Goal: Information Seeking & Learning: Learn about a topic

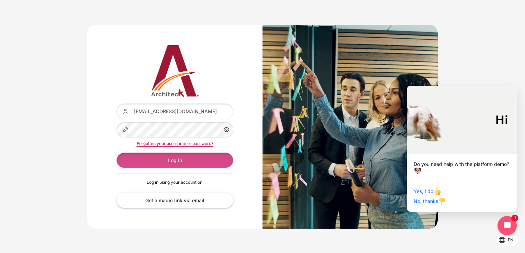
click at [181, 160] on button "Log in" at bounding box center [174, 160] width 117 height 15
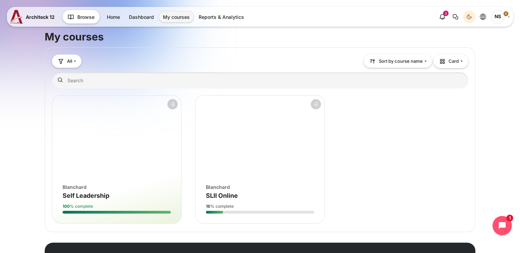
click at [261, 156] on figure "Course overview" at bounding box center [259, 137] width 129 height 82
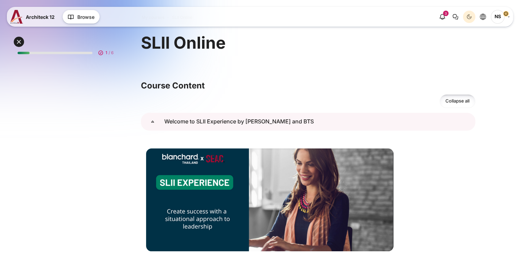
scroll to position [34, 0]
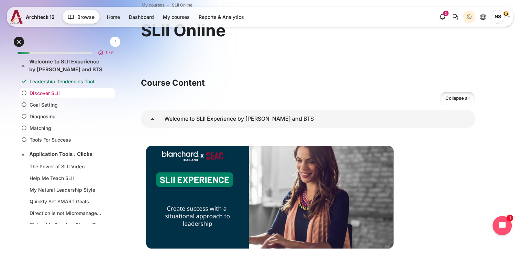
click at [49, 91] on link "Discover SLII" at bounding box center [66, 93] width 72 height 7
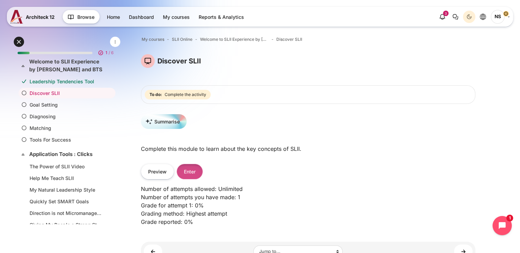
click at [189, 170] on button "Enter" at bounding box center [190, 171] width 26 height 15
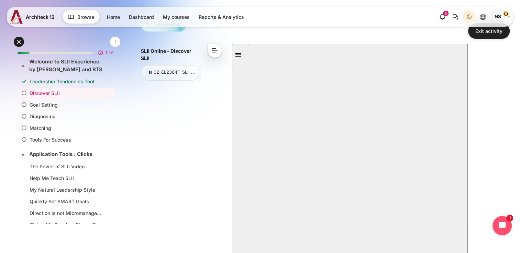
scroll to position [103, 0]
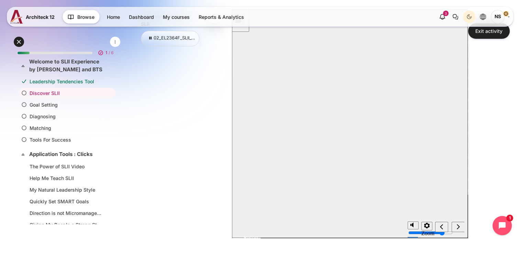
click at [258, 226] on button "Resume" at bounding box center [245, 230] width 26 height 8
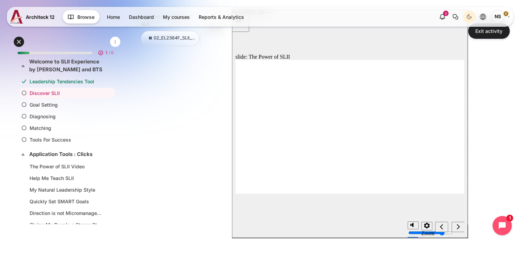
click at [458, 228] on icon "next" at bounding box center [457, 227] width 3 height 6
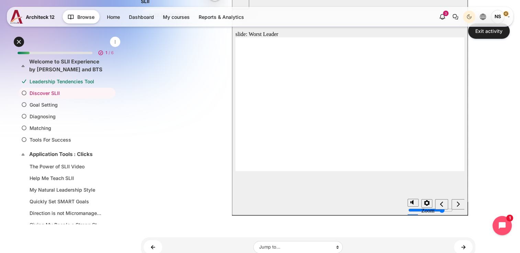
scroll to position [137, 0]
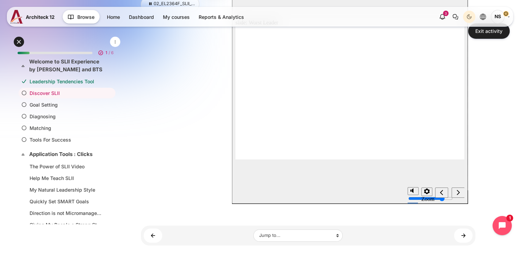
click at [457, 194] on icon "next" at bounding box center [457, 193] width 3 height 6
drag, startPoint x: 275, startPoint y: 67, endPoint x: 279, endPoint y: 88, distance: 21.3
click at [456, 193] on icon "next" at bounding box center [457, 193] width 3 height 6
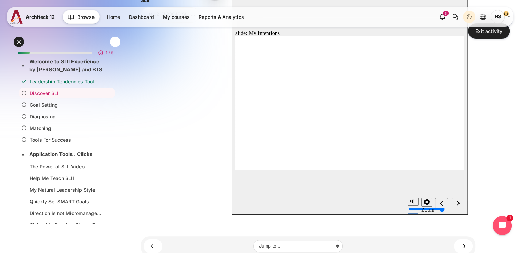
scroll to position [137, 0]
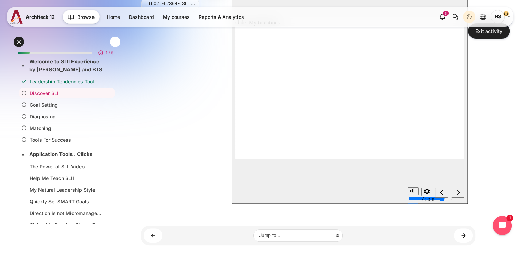
click at [458, 192] on icon "next" at bounding box center [457, 192] width 3 height 5
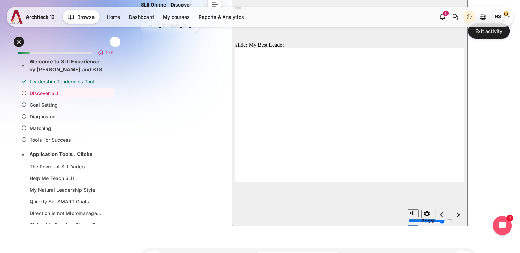
scroll to position [103, 0]
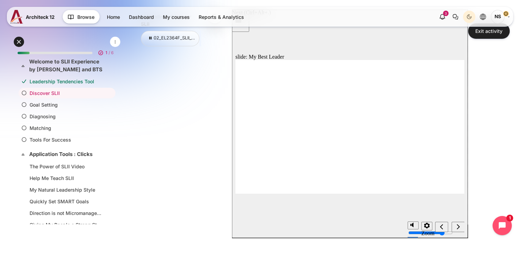
click at [454, 227] on div "next" at bounding box center [458, 227] width 8 height 7
click at [458, 225] on icon "next" at bounding box center [457, 227] width 3 height 6
drag, startPoint x: 355, startPoint y: 92, endPoint x: 418, endPoint y: 95, distance: 63.3
click at [457, 229] on icon "next" at bounding box center [457, 226] width 3 height 5
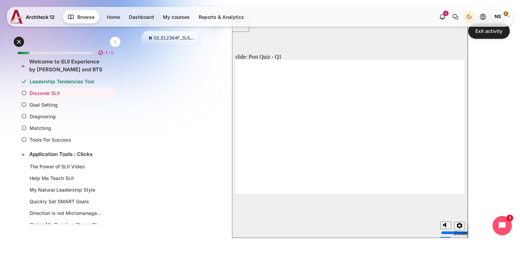
radio input "false"
radio input "true"
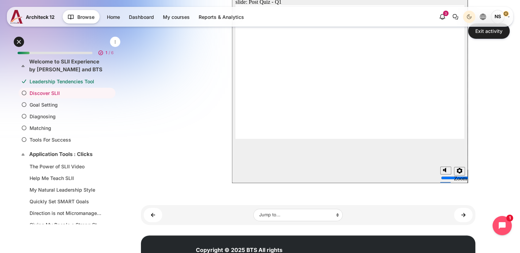
scroll to position [161, 0]
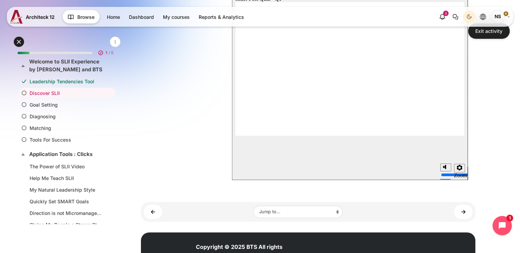
click at [421, 156] on div "slide: Post Quiz - Q1 Home Discover SLII Quiz Q1 of 3: What are the purposes of…" at bounding box center [350, 66] width 236 height 229
click at [445, 152] on div "slide: Post Quiz - Q1 Home Discover SLII Quiz Q1 of 3: What are the purposes of…" at bounding box center [350, 66] width 236 height 229
click at [408, 155] on div "slide: Post Quiz - Q1 Home Discover SLII Quiz Q1 of 3: What are the purposes of…" at bounding box center [350, 66] width 236 height 229
click at [441, 150] on div "slide: Post Quiz - Q1 Home Discover SLII Quiz Q1 of 3: What are the purposes of…" at bounding box center [350, 66] width 236 height 229
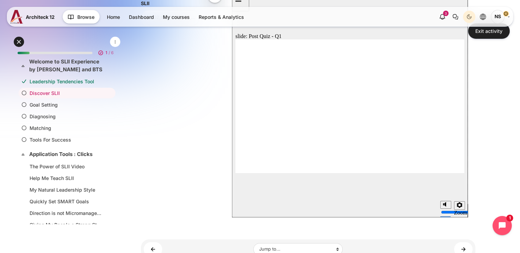
scroll to position [92, 0]
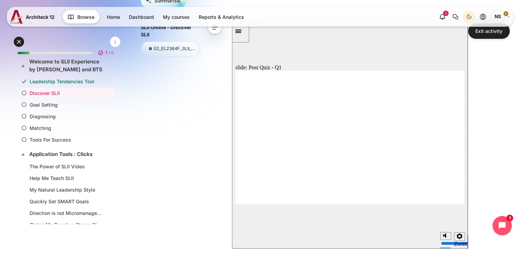
radio input "true"
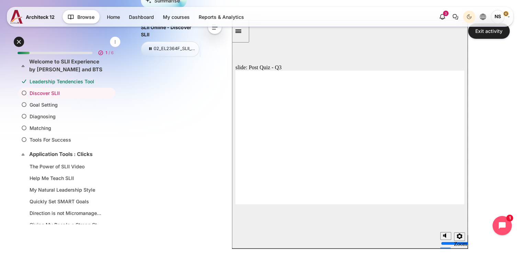
click at [76, 106] on link "Goal Setting" at bounding box center [66, 104] width 72 height 7
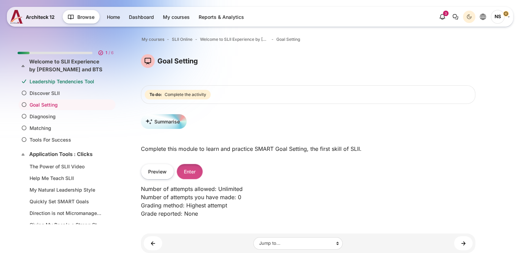
click at [185, 170] on button "Enter" at bounding box center [190, 171] width 26 height 15
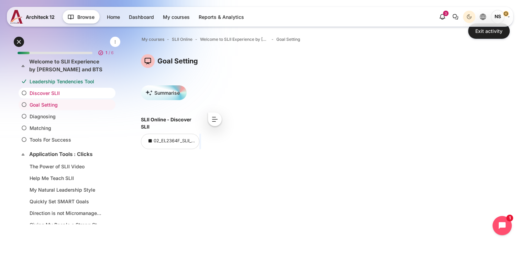
click at [76, 94] on link "Discover SLII" at bounding box center [66, 93] width 72 height 7
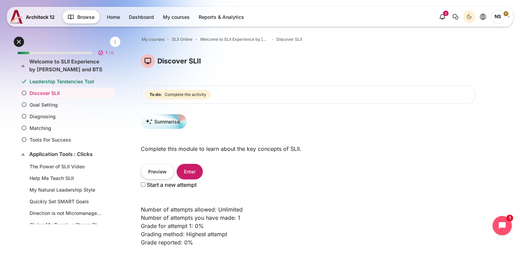
scroll to position [34, 0]
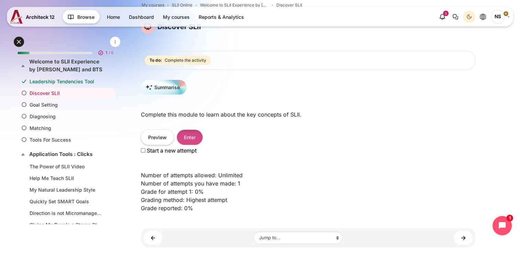
click at [192, 144] on button "Enter" at bounding box center [190, 137] width 26 height 15
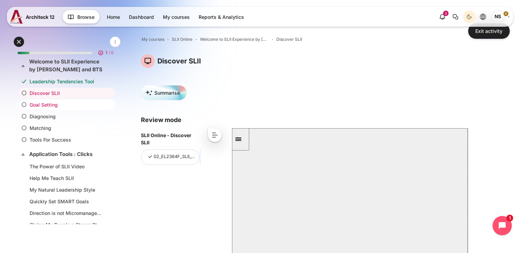
click at [84, 106] on link "Goal Setting" at bounding box center [66, 104] width 72 height 7
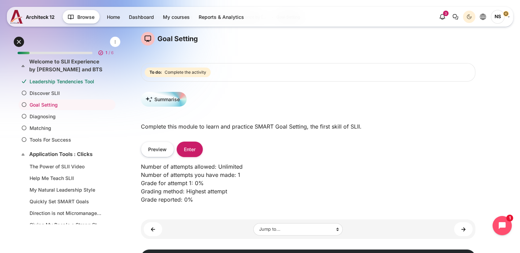
scroll to position [34, 0]
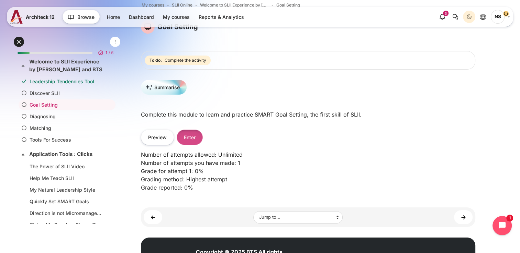
click at [191, 141] on button "Enter" at bounding box center [190, 137] width 26 height 15
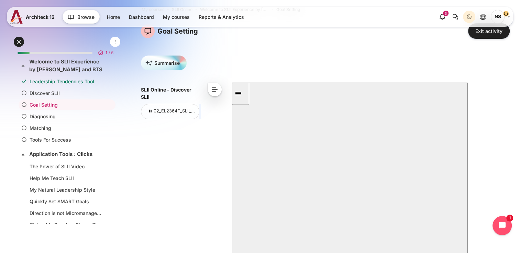
scroll to position [103, 0]
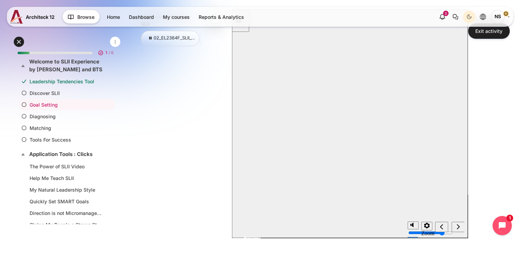
click at [258, 226] on button "Resume" at bounding box center [245, 230] width 26 height 8
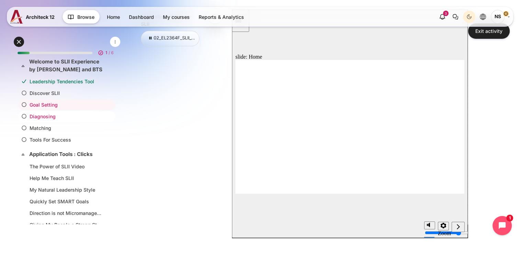
click at [41, 117] on link "Diagnosing" at bounding box center [66, 116] width 72 height 7
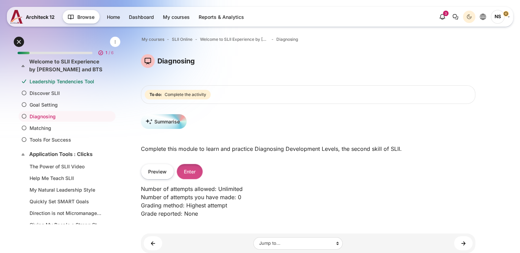
click at [193, 168] on button "Enter" at bounding box center [190, 171] width 26 height 15
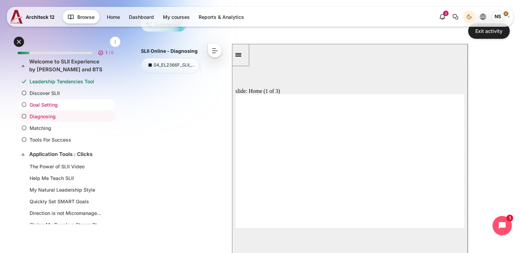
click at [50, 101] on link "Goal Setting" at bounding box center [66, 104] width 72 height 7
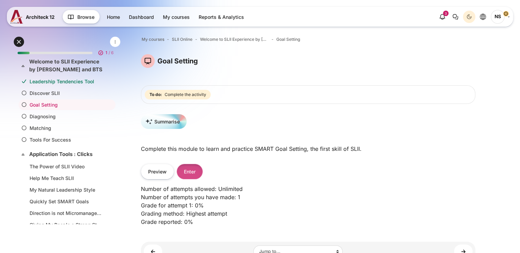
click at [185, 171] on button "Enter" at bounding box center [190, 171] width 26 height 15
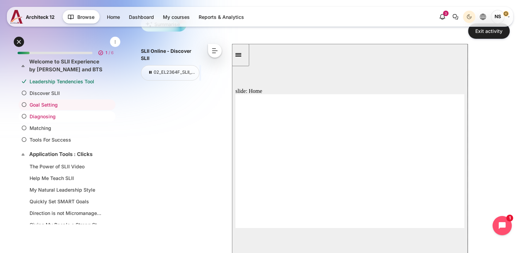
click at [80, 115] on link "Diagnosing" at bounding box center [66, 116] width 72 height 7
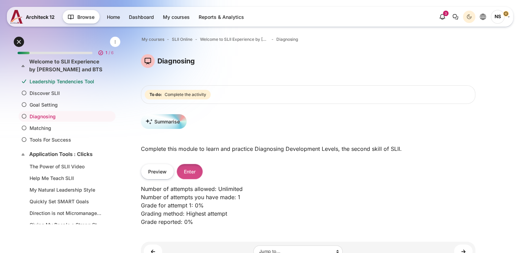
click at [186, 176] on button "Enter" at bounding box center [190, 171] width 26 height 15
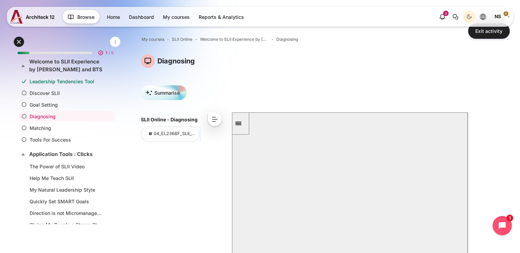
scroll to position [34, 0]
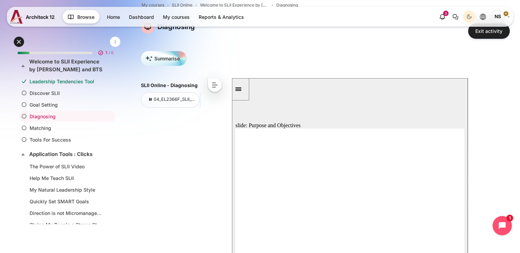
scroll to position [103, 0]
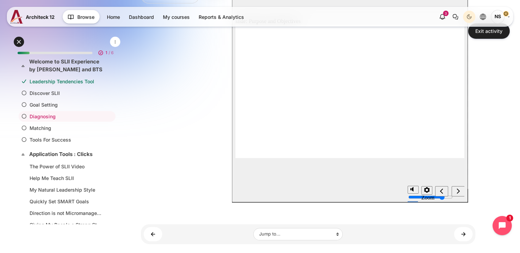
scroll to position [172, 0]
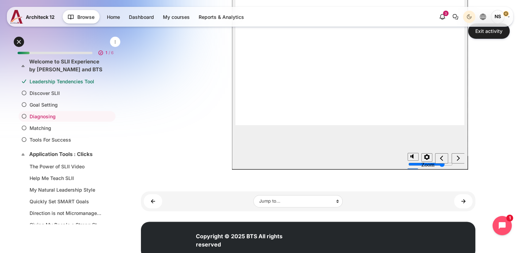
click at [457, 160] on icon "next" at bounding box center [457, 158] width 3 height 5
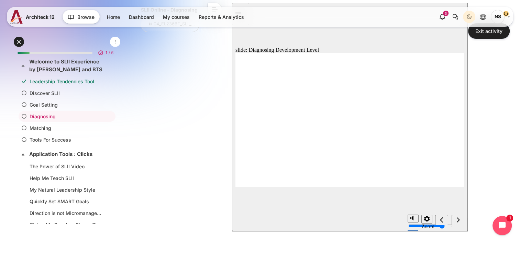
scroll to position [103, 0]
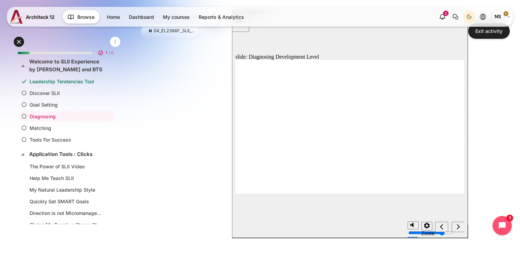
click at [456, 229] on icon "next" at bounding box center [457, 227] width 3 height 6
click at [456, 229] on div "next" at bounding box center [458, 227] width 8 height 7
click at [456, 225] on div "next" at bounding box center [458, 227] width 8 height 7
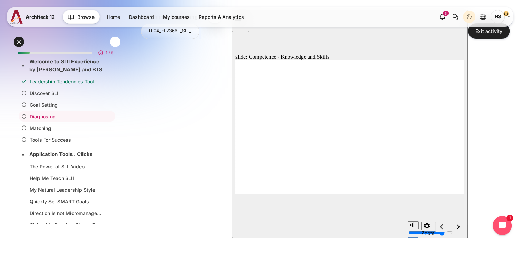
click at [459, 228] on icon "next" at bounding box center [457, 227] width 3 height 6
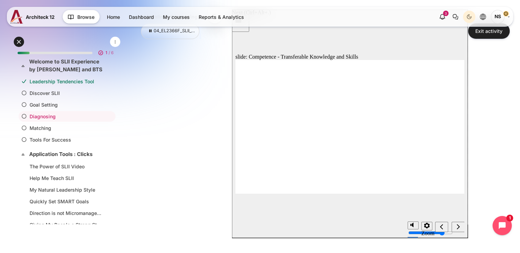
click at [458, 228] on icon "next" at bounding box center [457, 226] width 3 height 5
click at [460, 228] on div "next" at bounding box center [458, 227] width 8 height 7
click at [455, 227] on div "next" at bounding box center [458, 227] width 8 height 7
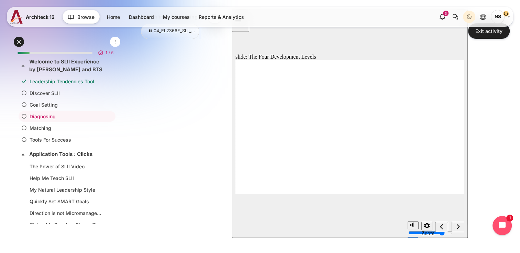
click at [459, 226] on icon "next" at bounding box center [457, 227] width 3 height 6
click at [458, 227] on icon "next" at bounding box center [457, 227] width 3 height 6
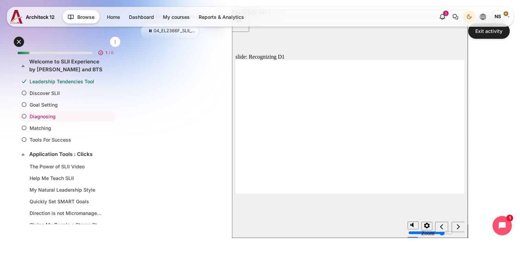
click at [455, 227] on div "next" at bounding box center [458, 227] width 8 height 7
click at [458, 229] on icon "next" at bounding box center [457, 227] width 3 height 6
click at [457, 227] on icon "next" at bounding box center [457, 227] width 3 height 6
click at [456, 230] on icon "next" at bounding box center [457, 227] width 3 height 6
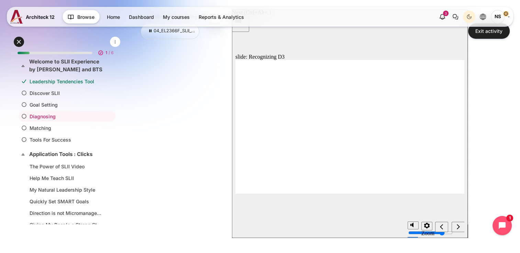
click at [457, 227] on icon "next" at bounding box center [457, 227] width 3 height 6
click at [457, 228] on icon "next" at bounding box center [457, 226] width 3 height 5
click at [456, 225] on icon "next" at bounding box center [457, 227] width 3 height 6
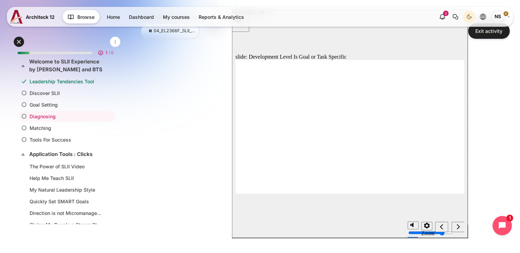
click at [457, 226] on icon "next" at bounding box center [457, 226] width 3 height 5
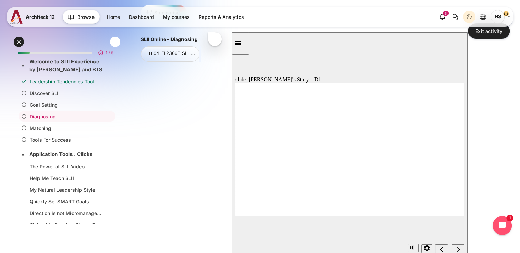
scroll to position [69, 0]
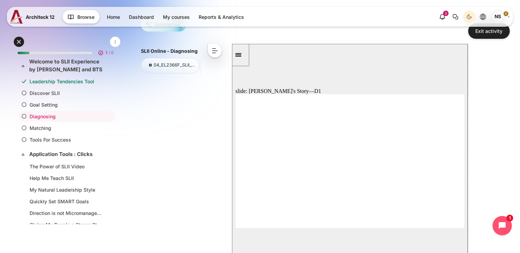
drag, startPoint x: 210, startPoint y: 205, endPoint x: 231, endPoint y: 208, distance: 21.8
click at [210, 205] on div "SLII Online - Diagnosing 04_EL2366F_SLII_ONL_Diagnosing_V092024_AE < << < ^ > >>" at bounding box center [308, 161] width 334 height 234
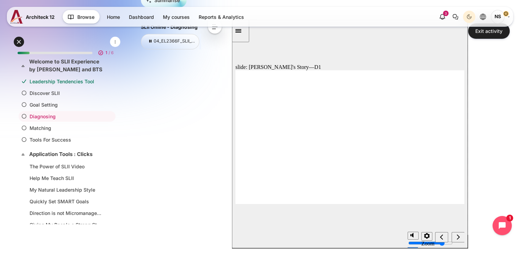
scroll to position [103, 0]
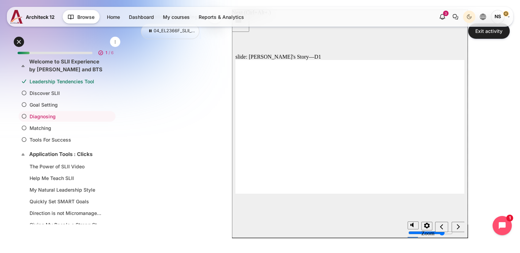
click at [458, 228] on icon "next" at bounding box center [457, 227] width 3 height 6
click at [457, 228] on icon "next" at bounding box center [457, 227] width 3 height 6
click at [457, 226] on icon "next" at bounding box center [457, 227] width 3 height 6
click at [456, 229] on div "next" at bounding box center [458, 227] width 8 height 7
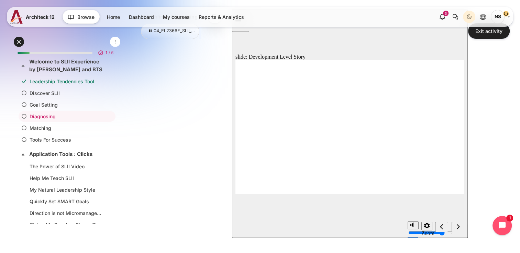
click at [455, 225] on div "next" at bounding box center [458, 227] width 8 height 7
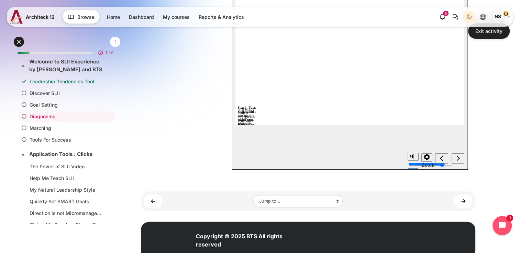
click at [456, 157] on icon "next" at bounding box center [457, 159] width 3 height 6
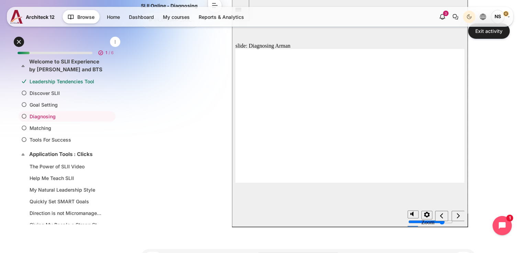
scroll to position [103, 0]
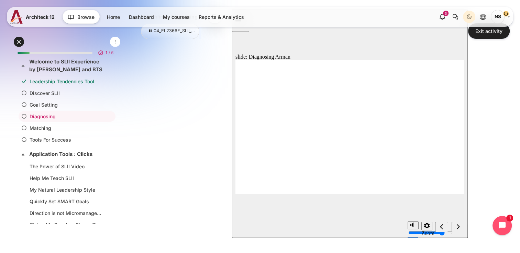
click at [456, 229] on icon "next" at bounding box center [457, 227] width 3 height 6
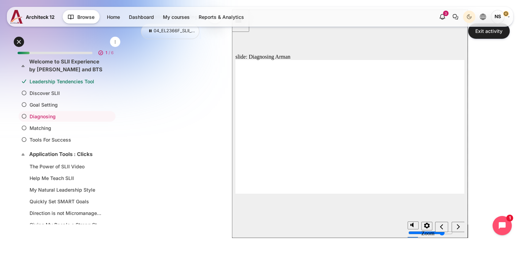
click at [456, 225] on icon "next" at bounding box center [457, 227] width 3 height 6
click at [455, 228] on div "next" at bounding box center [458, 227] width 8 height 7
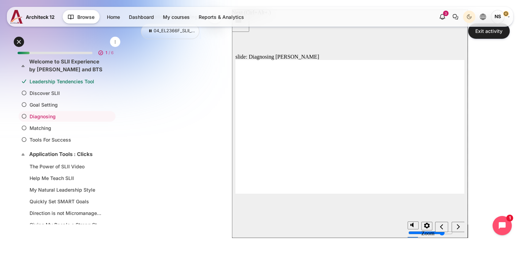
click at [457, 225] on icon "next" at bounding box center [457, 227] width 3 height 6
click at [457, 227] on icon "next" at bounding box center [457, 227] width 3 height 6
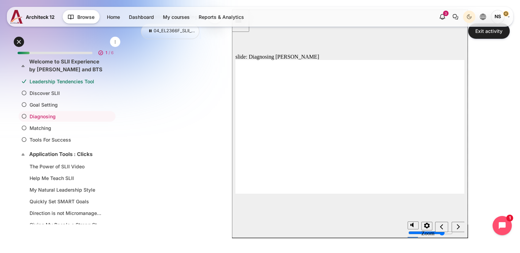
click at [455, 230] on div "next" at bounding box center [458, 227] width 8 height 7
click at [457, 229] on icon "next" at bounding box center [457, 226] width 3 height 5
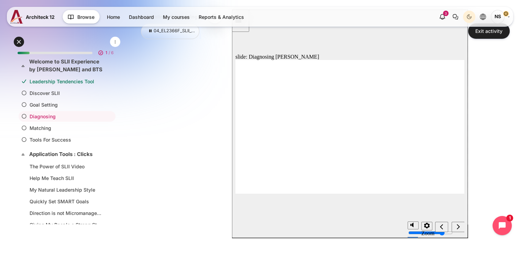
click at [455, 226] on div "next" at bounding box center [458, 227] width 8 height 7
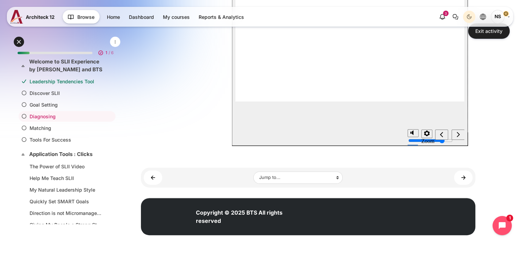
click at [458, 134] on icon "next" at bounding box center [457, 135] width 3 height 6
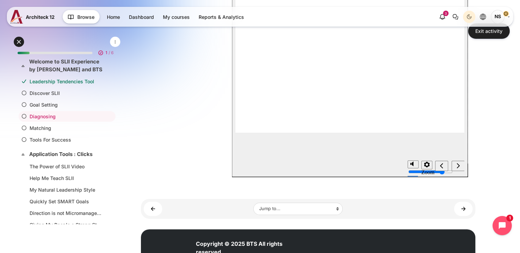
scroll to position [127, 0]
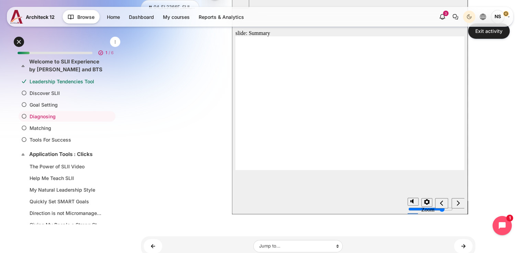
click at [456, 202] on icon "next" at bounding box center [457, 204] width 3 height 6
radio input "true"
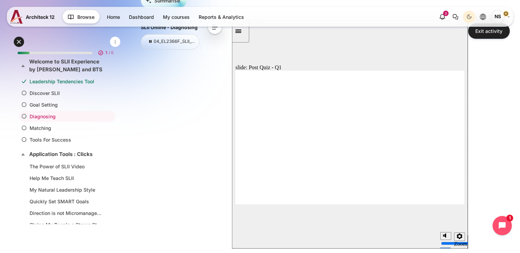
radio input "true"
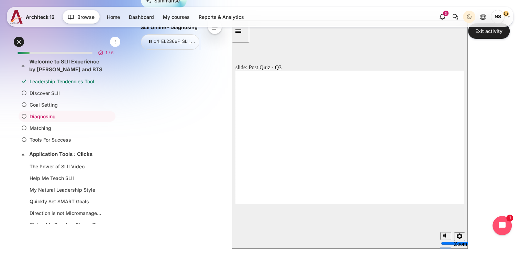
radio input "true"
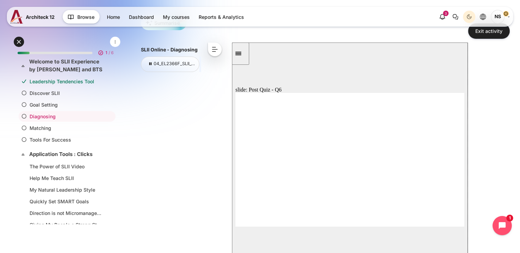
scroll to position [58, 0]
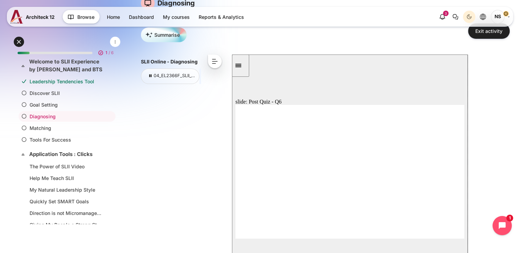
radio input "true"
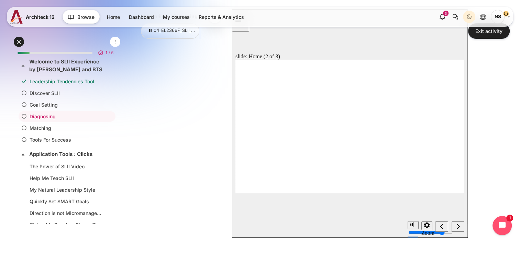
scroll to position [92, 0]
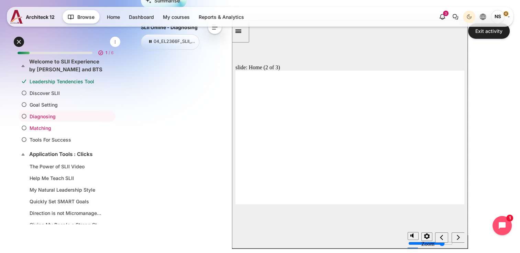
click at [65, 127] on link "Matching" at bounding box center [66, 128] width 72 height 7
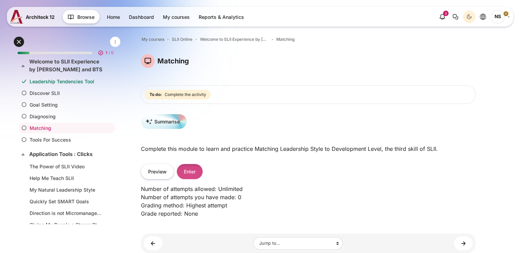
scroll to position [34, 0]
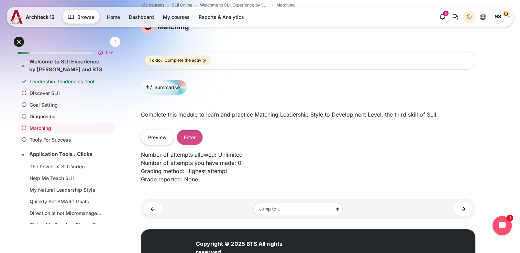
click at [186, 138] on button "Enter" at bounding box center [190, 137] width 26 height 15
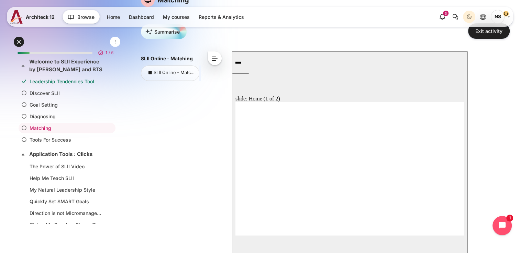
scroll to position [69, 0]
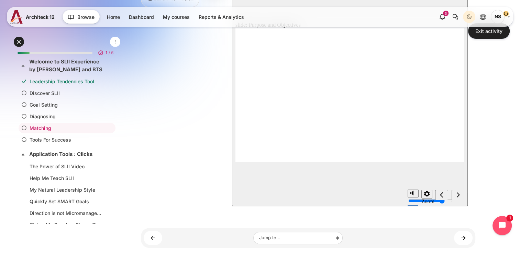
scroll to position [137, 0]
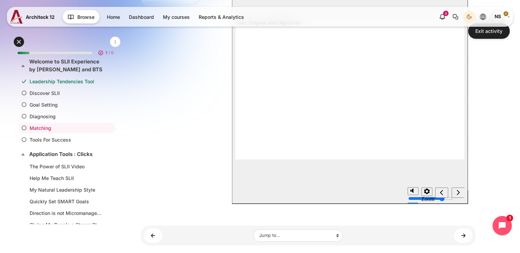
click at [460, 193] on div "next" at bounding box center [458, 193] width 8 height 7
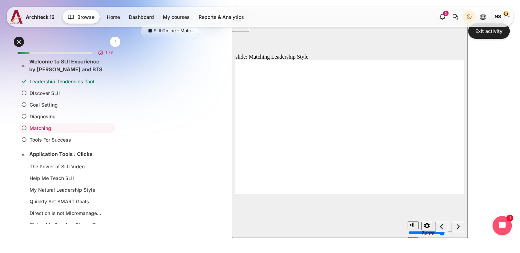
scroll to position [0, 0]
click at [460, 228] on div "next" at bounding box center [458, 227] width 8 height 7
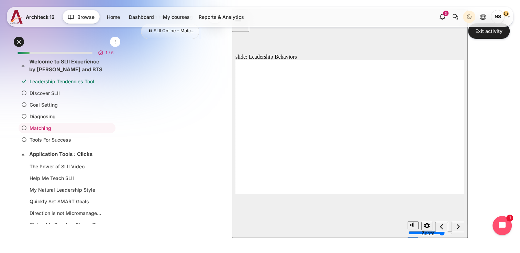
click at [457, 228] on icon "next" at bounding box center [457, 227] width 3 height 6
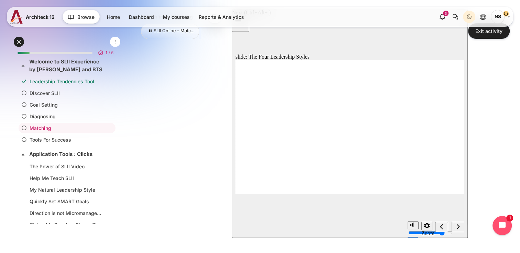
click at [459, 226] on icon "next" at bounding box center [457, 227] width 3 height 6
click at [458, 229] on icon "next" at bounding box center [457, 227] width 3 height 6
click at [459, 227] on icon "next" at bounding box center [457, 227] width 3 height 6
click at [155, 139] on div "SLII Online - Matching SLII Online - Matching < << < ^ > >>" at bounding box center [308, 127] width 334 height 234
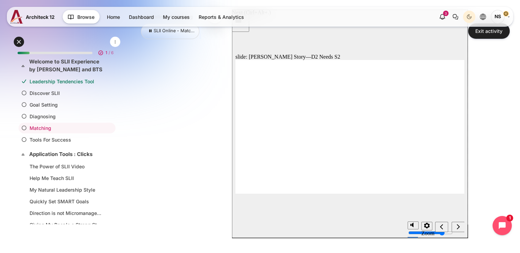
click at [457, 227] on icon "next" at bounding box center [457, 227] width 3 height 6
click at [461, 228] on div "next" at bounding box center [458, 227] width 8 height 7
click at [457, 227] on icon "next" at bounding box center [457, 227] width 3 height 6
click at [457, 230] on icon "next" at bounding box center [457, 227] width 3 height 6
click at [454, 229] on div "next" at bounding box center [458, 227] width 8 height 7
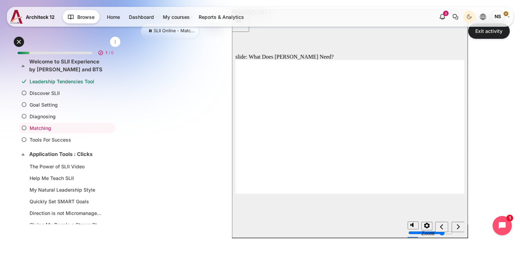
click at [457, 229] on icon "next" at bounding box center [457, 226] width 3 height 5
click at [458, 227] on icon "next" at bounding box center [457, 226] width 3 height 5
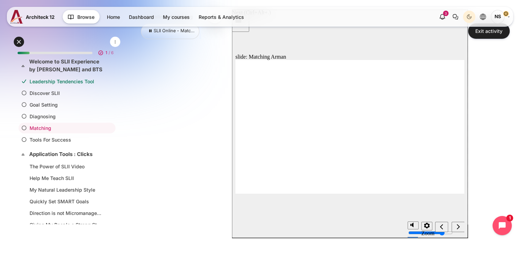
click at [457, 225] on icon "next" at bounding box center [457, 227] width 3 height 6
click at [460, 227] on div "next" at bounding box center [458, 227] width 8 height 7
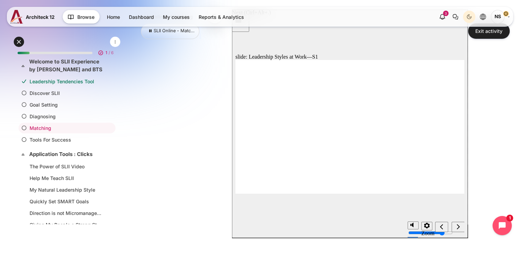
click at [457, 227] on icon "next" at bounding box center [457, 227] width 3 height 6
click at [458, 227] on icon "next" at bounding box center [457, 226] width 3 height 5
click at [458, 229] on icon "next" at bounding box center [457, 227] width 3 height 6
click at [460, 229] on div "next" at bounding box center [458, 227] width 8 height 7
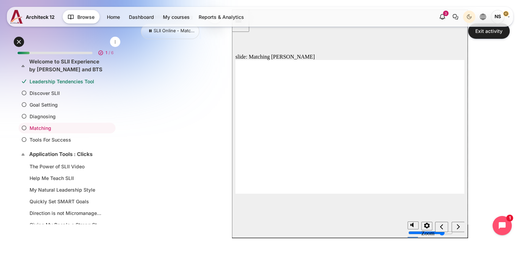
click at [457, 227] on icon "next" at bounding box center [457, 227] width 3 height 6
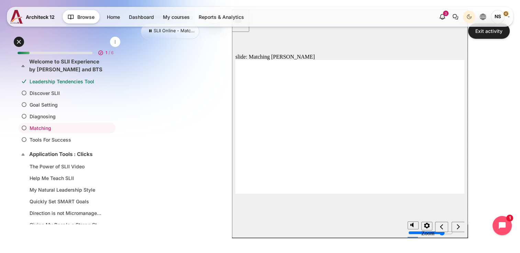
click at [460, 227] on div "next" at bounding box center [458, 227] width 8 height 7
click at [458, 227] on icon "next" at bounding box center [457, 226] width 3 height 5
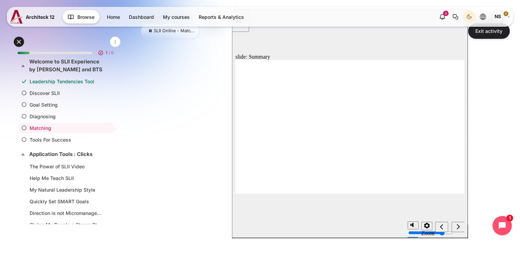
click at [457, 227] on icon "next" at bounding box center [457, 227] width 3 height 6
radio input "true"
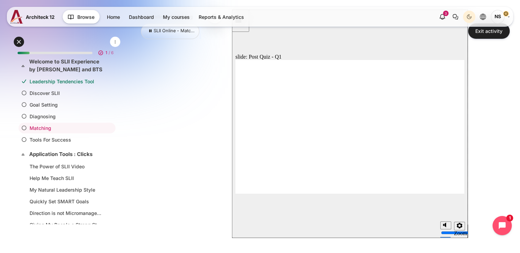
radio input "true"
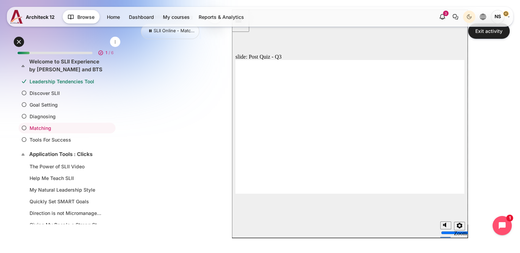
radio input "true"
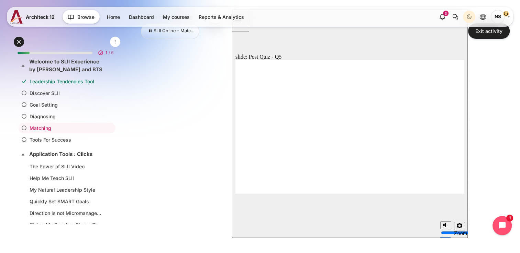
radio input "true"
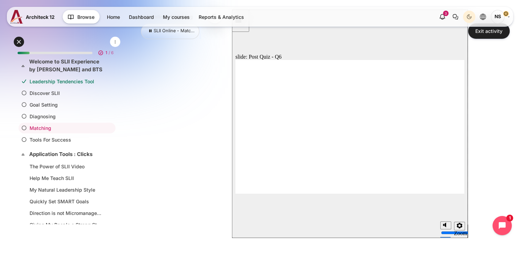
radio input "true"
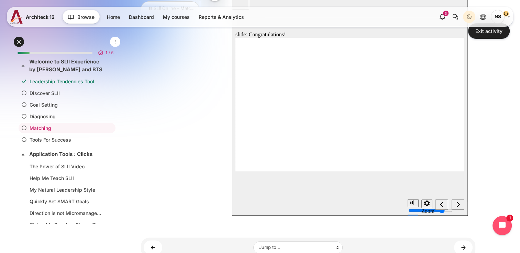
scroll to position [137, 0]
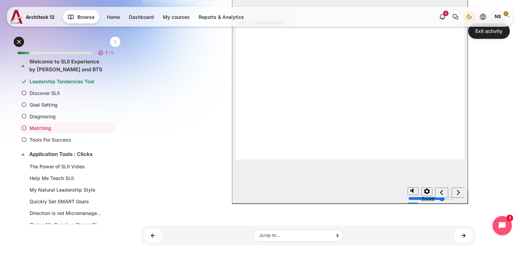
click at [459, 192] on icon "next" at bounding box center [457, 193] width 3 height 6
click at [57, 135] on li "Tools For Success" at bounding box center [67, 140] width 97 height 11
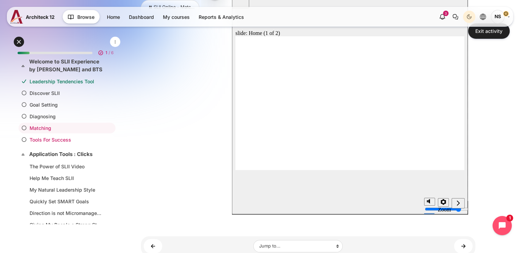
click at [57, 139] on link "Tools For Success" at bounding box center [66, 139] width 72 height 7
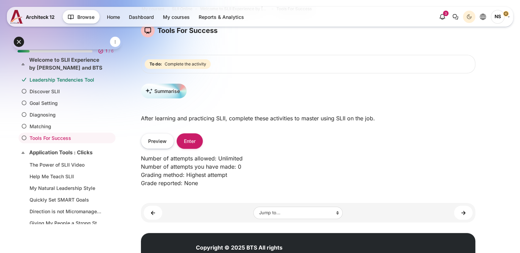
scroll to position [66, 0]
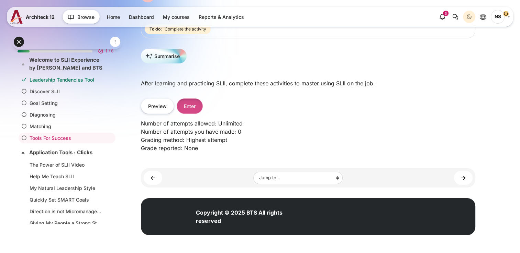
click at [195, 106] on button "Enter" at bounding box center [190, 106] width 26 height 15
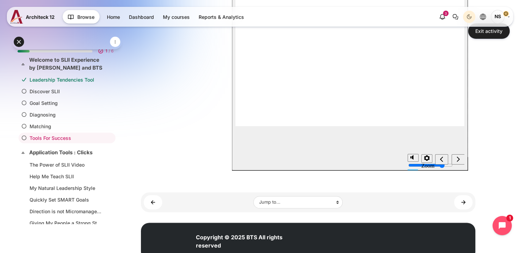
scroll to position [172, 0]
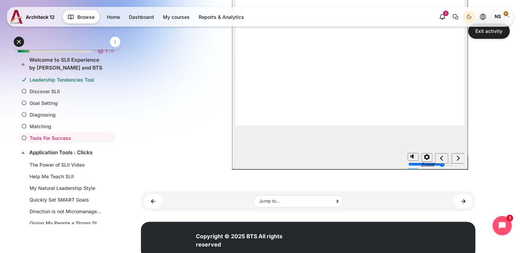
click at [458, 157] on icon "Next (Ctrl+Alt+Period)" at bounding box center [457, 159] width 3 height 6
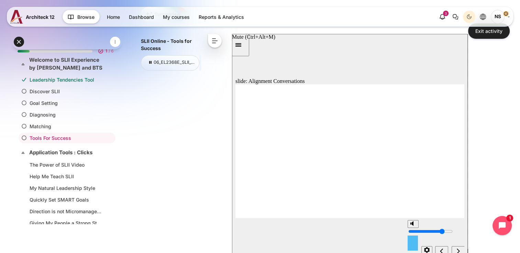
scroll to position [69, 0]
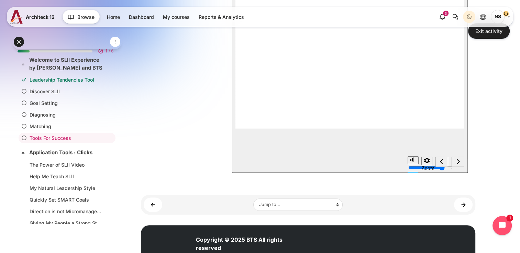
scroll to position [172, 0]
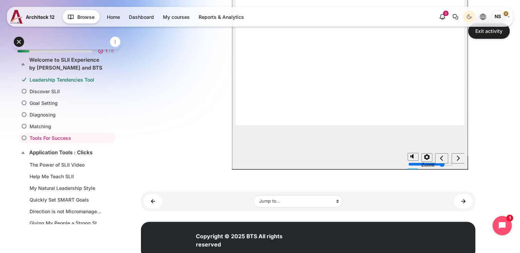
click at [454, 157] on div "Next (Ctrl+Alt+Period)" at bounding box center [458, 159] width 8 height 7
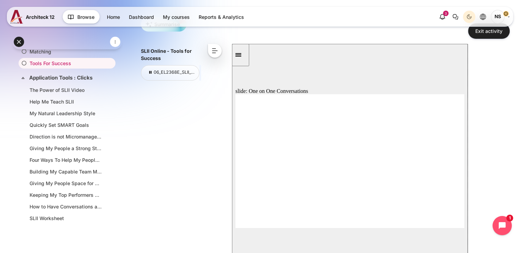
scroll to position [103, 0]
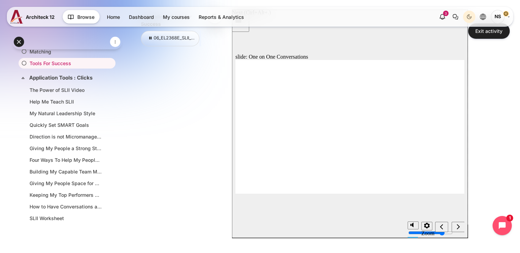
click at [457, 227] on icon "Next (Ctrl+Alt+Period)" at bounding box center [457, 227] width 3 height 6
click at [454, 225] on div "Next (Ctrl+Alt+Period)" at bounding box center [458, 227] width 8 height 7
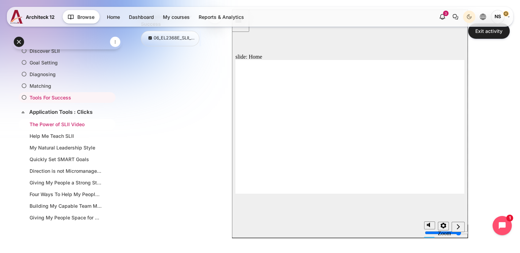
click at [71, 123] on link "The Power of SLII Video" at bounding box center [66, 124] width 72 height 7
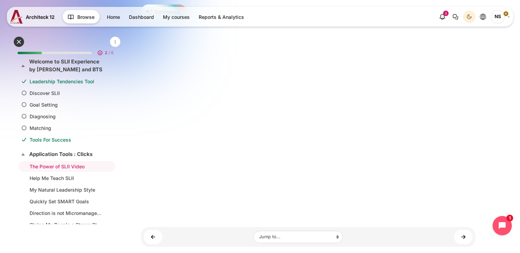
scroll to position [137, 0]
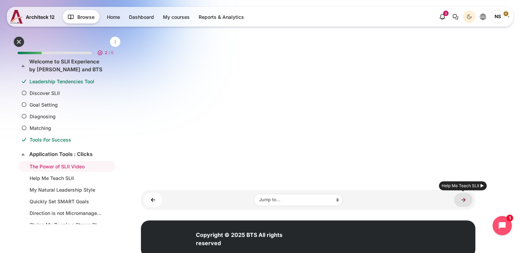
click at [462, 202] on link "Help Me Teach SLII ►" at bounding box center [463, 200] width 19 height 14
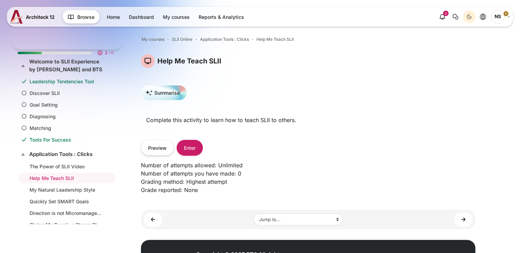
scroll to position [40, 0]
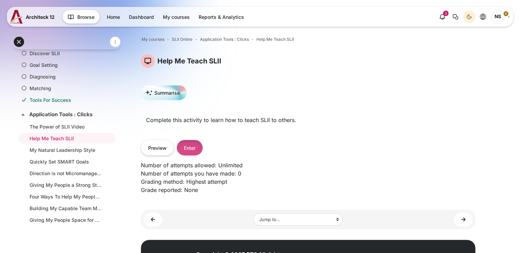
click at [197, 151] on button "Enter" at bounding box center [190, 147] width 26 height 15
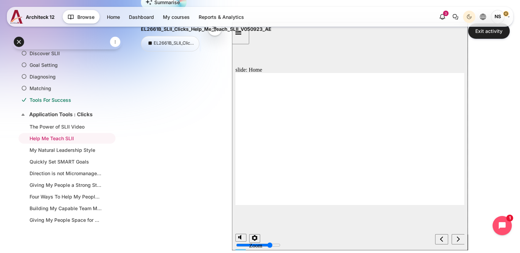
scroll to position [103, 0]
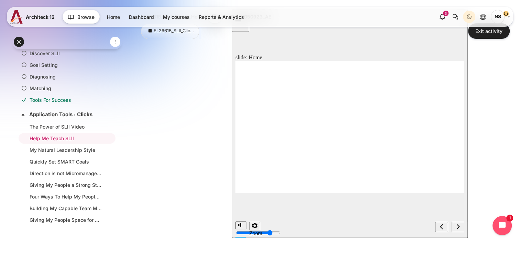
click at [458, 227] on icon "next" at bounding box center [457, 226] width 3 height 5
click at [460, 227] on div "next" at bounding box center [458, 227] width 8 height 7
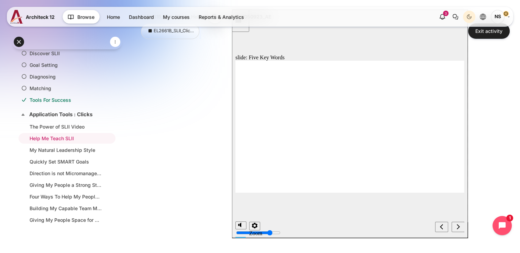
click at [459, 228] on icon "next" at bounding box center [457, 226] width 3 height 5
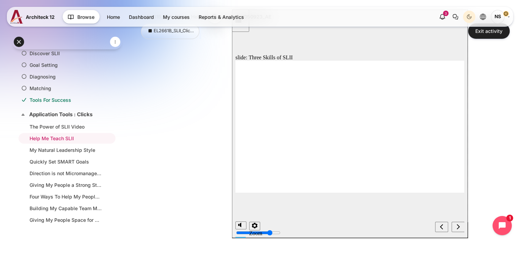
click at [457, 230] on icon "next" at bounding box center [457, 227] width 3 height 6
click at [458, 227] on icon "next" at bounding box center [457, 226] width 3 height 5
click at [457, 226] on icon "next" at bounding box center [457, 227] width 3 height 6
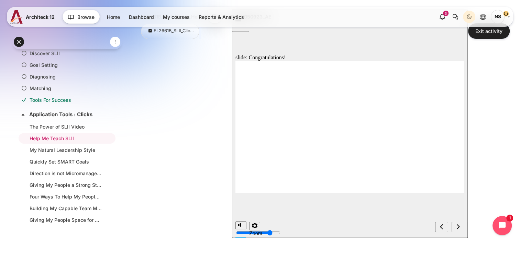
click at [456, 225] on icon "next" at bounding box center [457, 227] width 3 height 6
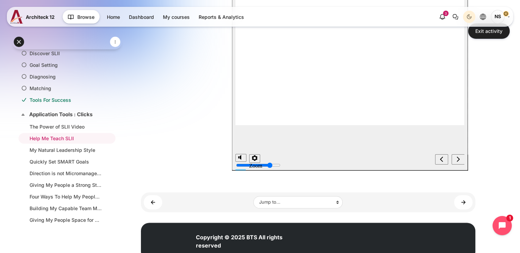
scroll to position [172, 0]
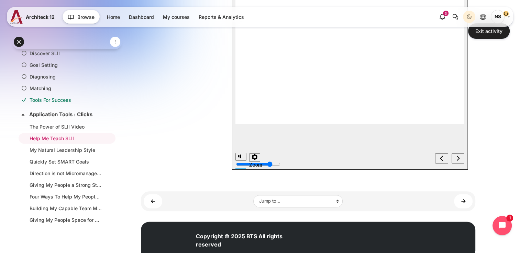
click at [459, 158] on icon "next" at bounding box center [457, 159] width 3 height 6
click at [74, 148] on link "My Natural Leadership Style" at bounding box center [66, 150] width 72 height 7
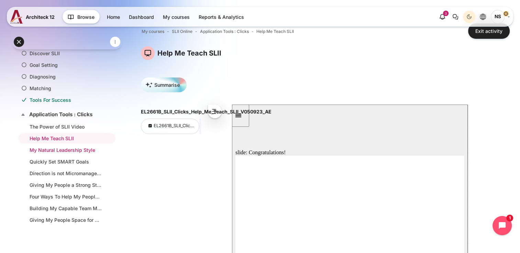
click at [67, 147] on link "My Natural Leadership Style" at bounding box center [66, 150] width 72 height 7
click at [80, 160] on link "Quickly Set SMART Goals" at bounding box center [66, 161] width 72 height 7
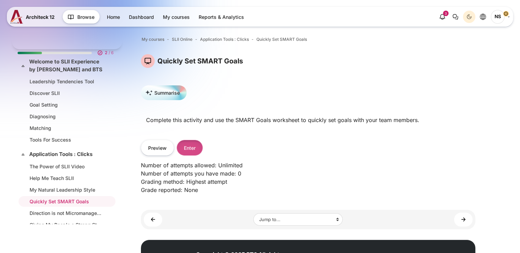
scroll to position [63, 0]
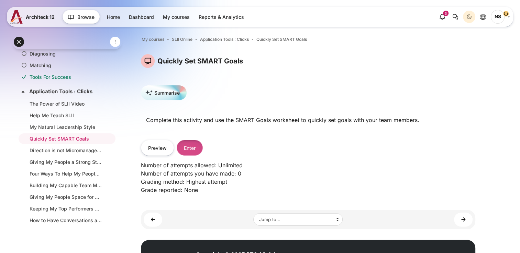
click at [193, 148] on button "Enter" at bounding box center [190, 147] width 26 height 15
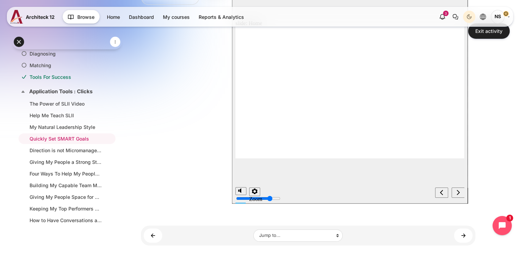
scroll to position [103, 0]
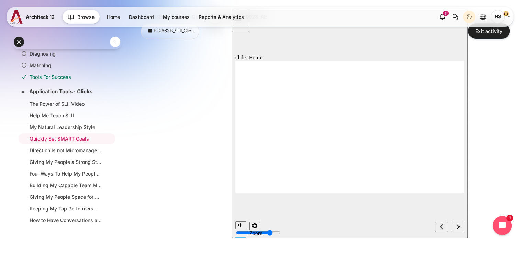
click at [457, 224] on div "next" at bounding box center [458, 227] width 8 height 7
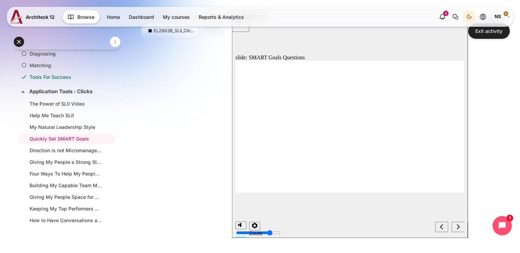
click at [458, 228] on icon "next" at bounding box center [457, 226] width 3 height 5
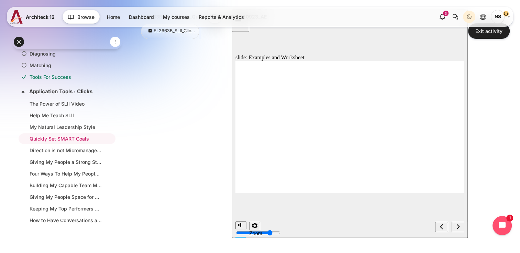
click at [459, 230] on div "next" at bounding box center [458, 227] width 8 height 7
click at [457, 226] on icon "next" at bounding box center [457, 227] width 3 height 6
click at [76, 152] on li "Direction is not Micromanagement?" at bounding box center [67, 150] width 97 height 11
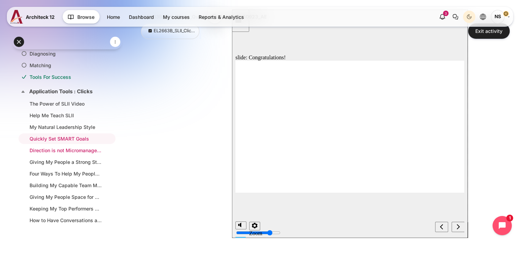
click at [78, 150] on link "Direction is not Micromanagement?" at bounding box center [66, 150] width 72 height 7
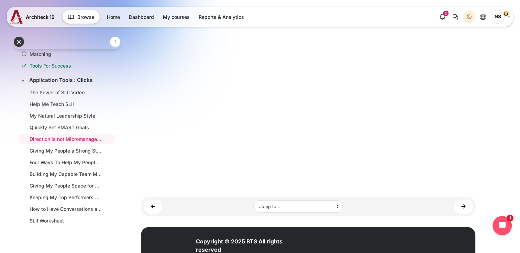
scroll to position [189, 0]
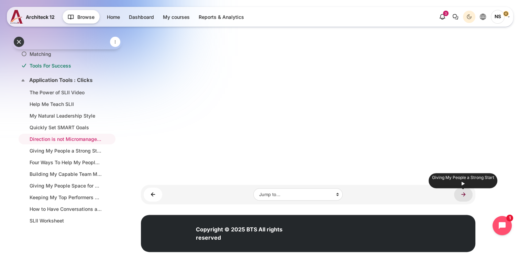
click at [462, 202] on link "Giving My People a Strong Start ►" at bounding box center [463, 195] width 19 height 14
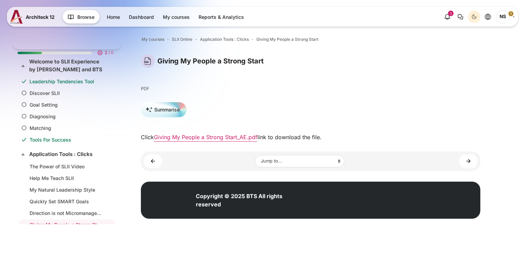
scroll to position [77, 0]
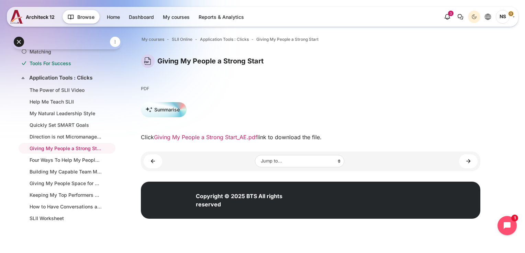
click at [230, 138] on link "Giving My People a Strong Start_AE.pdf" at bounding box center [205, 137] width 103 height 7
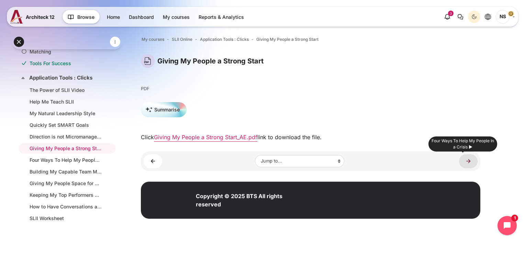
click at [467, 160] on link "Four Ways To Help My People In a Crisis ►" at bounding box center [468, 162] width 19 height 14
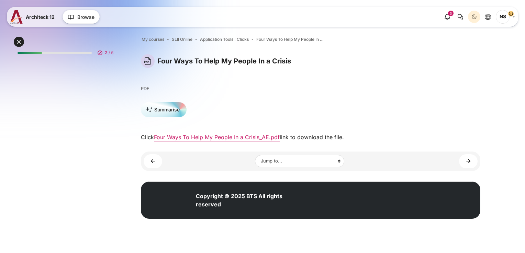
scroll to position [77, 0]
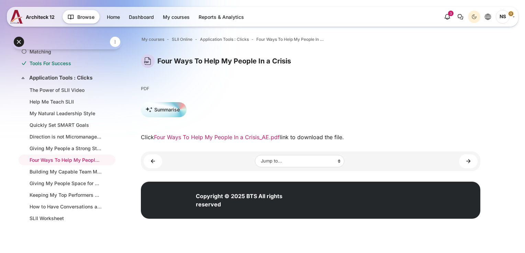
click at [234, 134] on link "Four Ways To Help My People In a Crisis_AE.pdf" at bounding box center [217, 137] width 126 height 7
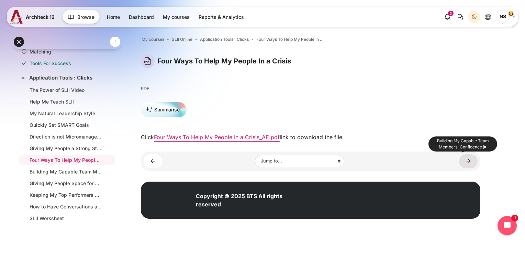
click at [467, 159] on link "Building My Capable Team Members' Confidence ►" at bounding box center [468, 162] width 19 height 14
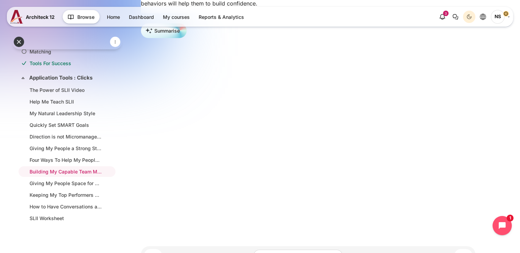
scroll to position [137, 0]
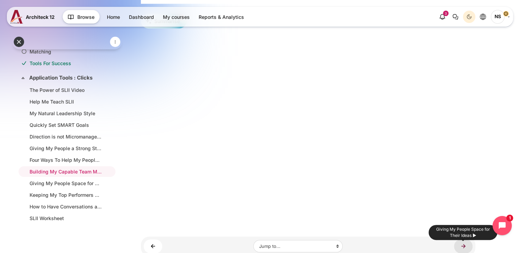
click at [465, 252] on link "Giving My People Space for Their Ideas ►" at bounding box center [463, 247] width 19 height 14
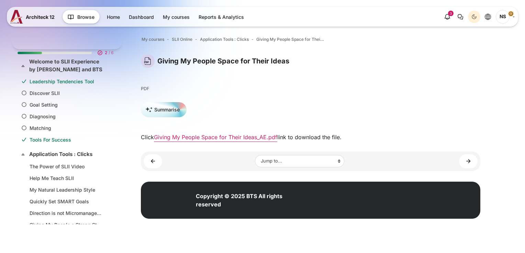
scroll to position [77, 0]
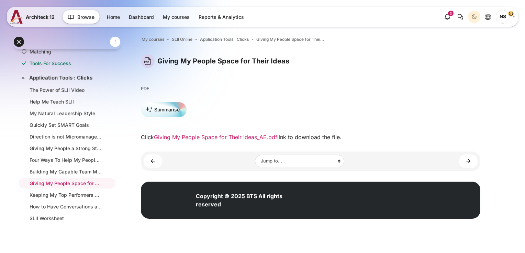
click at [245, 138] on link "Giving My People Space for Their Ideas_AE.pdf" at bounding box center [215, 137] width 123 height 7
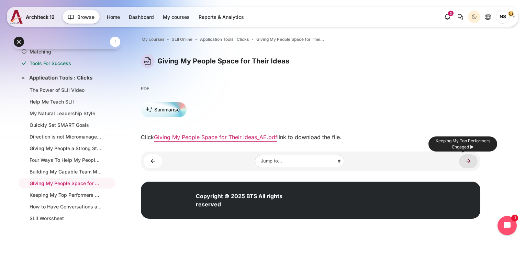
click at [466, 161] on link "Keeping My Top Performers Engaged ►" at bounding box center [468, 162] width 19 height 14
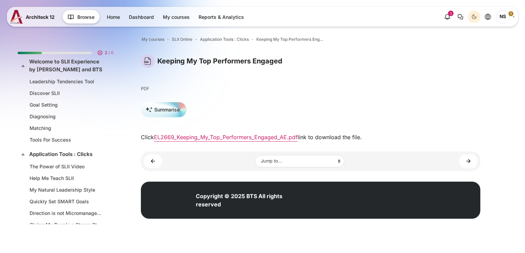
scroll to position [77, 0]
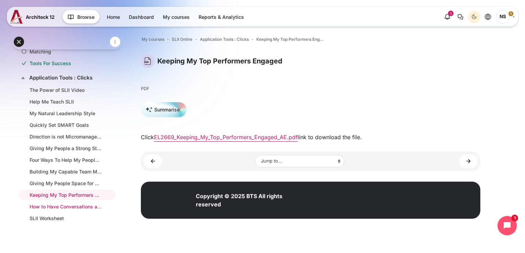
click at [67, 204] on link "How to Have Conversations about Goals" at bounding box center [66, 206] width 72 height 7
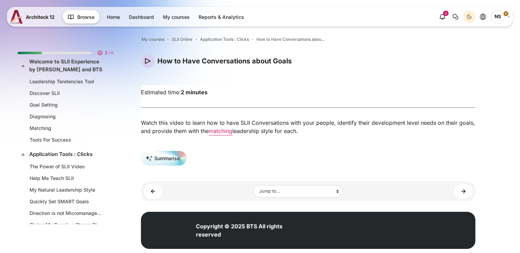
scroll to position [77, 0]
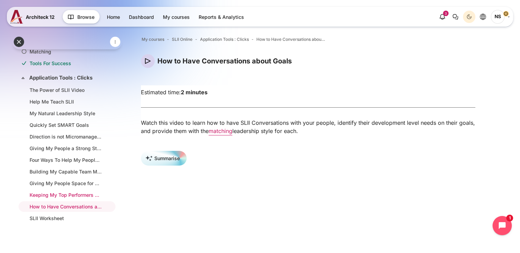
click at [76, 194] on link "Keeping My Top Performers Engaged" at bounding box center [66, 195] width 72 height 7
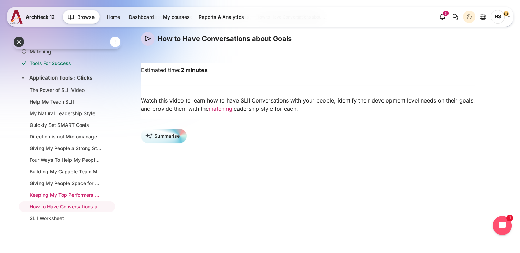
scroll to position [34, 0]
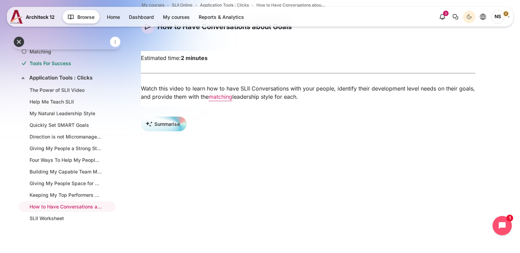
click at [496, 94] on div "Open course index My courses SLII Online Application Tools : Clicks How to Have…" at bounding box center [307, 206] width 423 height 440
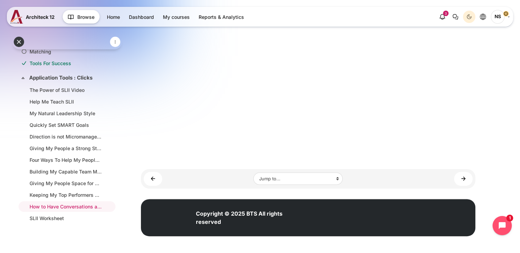
scroll to position [206, 0]
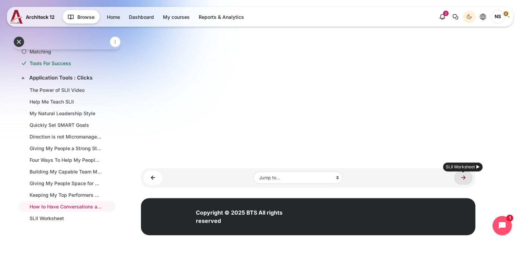
click at [465, 182] on link "SLII Worksheet ►" at bounding box center [463, 178] width 19 height 14
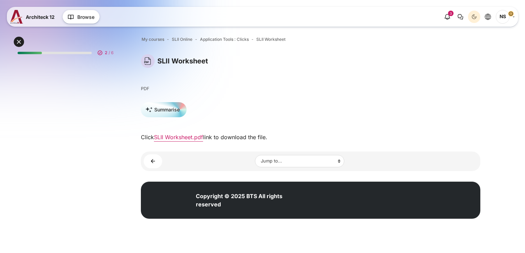
scroll to position [77, 0]
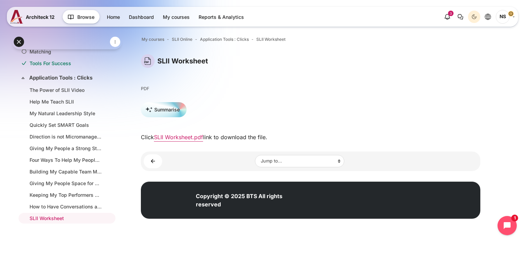
click at [180, 142] on section "SLII Worksheet Blocks Completion requirements PDF" at bounding box center [310, 112] width 339 height 117
click at [184, 138] on link "SLII Worksheet.pdf" at bounding box center [178, 137] width 49 height 7
click at [383, 120] on div "Summarise" at bounding box center [310, 112] width 339 height 20
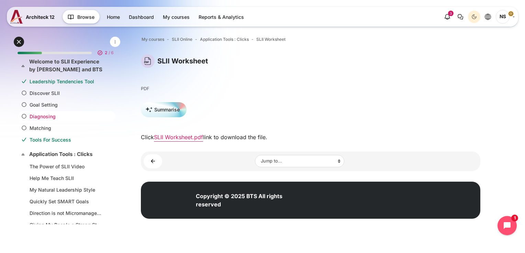
scroll to position [0, 0]
click at [68, 84] on link "Leadership Tendencies Tool" at bounding box center [66, 81] width 72 height 7
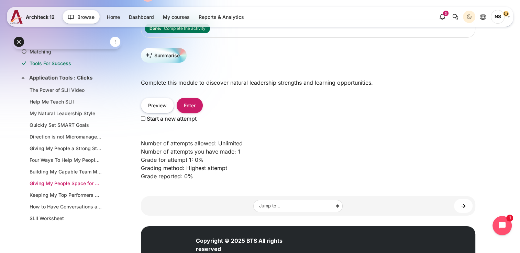
scroll to position [94, 0]
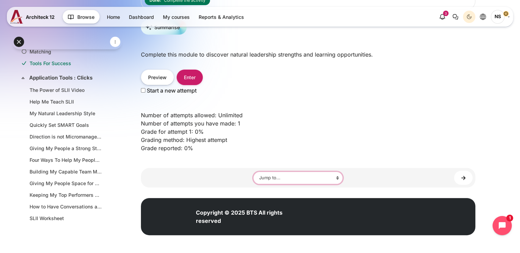
click at [320, 175] on select "Jump to... Main course page Discover SLII Goal Setting Diagnosing Matching Tool…" at bounding box center [297, 178] width 89 height 12
click at [463, 177] on link "Discover SLII ►" at bounding box center [463, 178] width 19 height 14
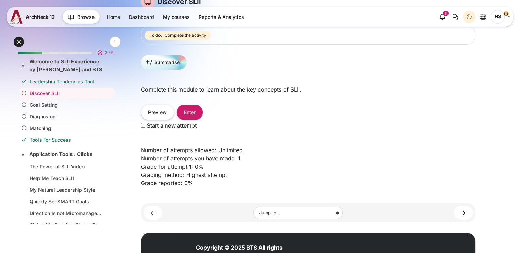
scroll to position [94, 0]
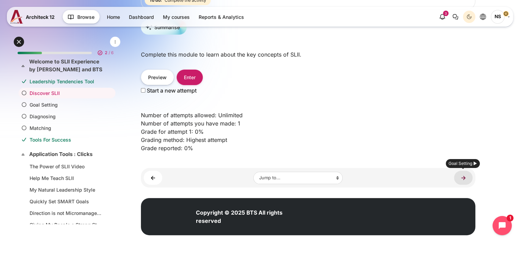
click at [468, 179] on link "Goal Setting ►" at bounding box center [463, 178] width 19 height 14
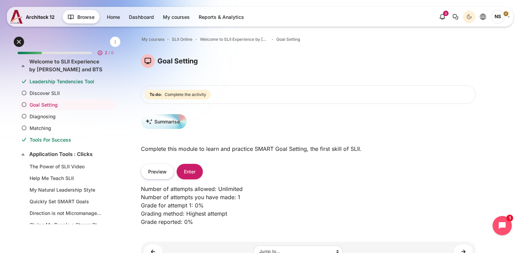
scroll to position [74, 0]
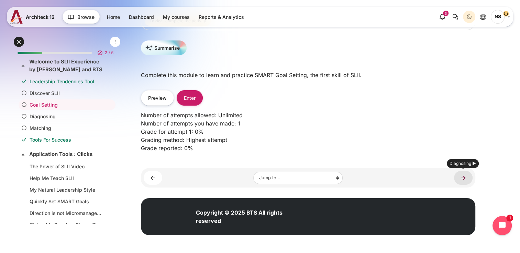
click at [465, 179] on link "Diagnosing ►" at bounding box center [463, 178] width 19 height 14
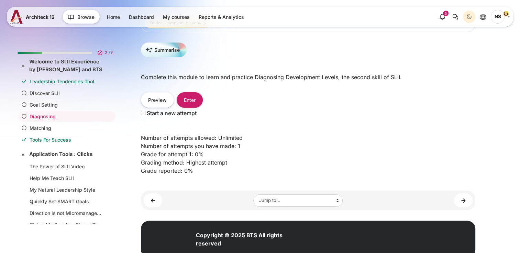
scroll to position [94, 0]
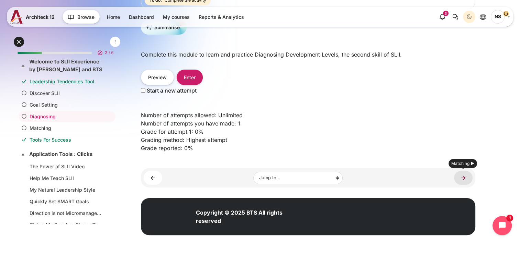
click at [468, 178] on link "Matching ►" at bounding box center [463, 178] width 19 height 14
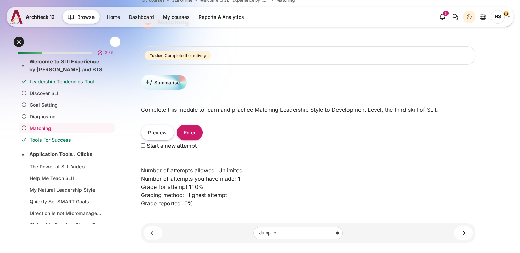
scroll to position [94, 0]
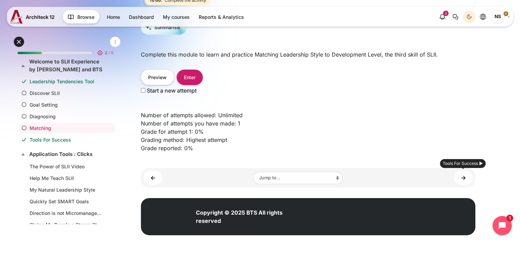
click at [468, 178] on link "Tools For Success ►" at bounding box center [463, 178] width 19 height 14
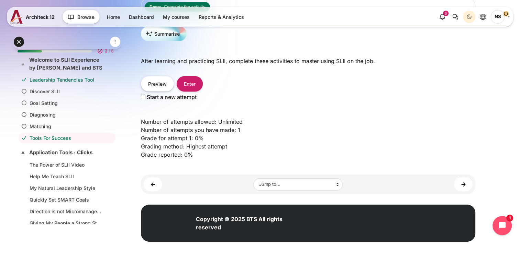
scroll to position [94, 0]
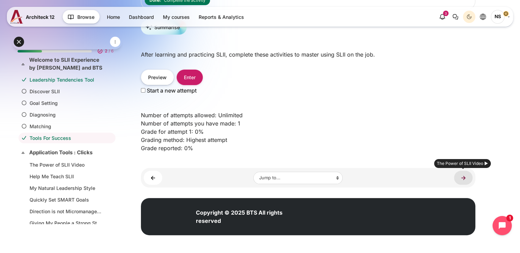
click at [463, 176] on link "The Power of SLII Video ►" at bounding box center [463, 178] width 19 height 14
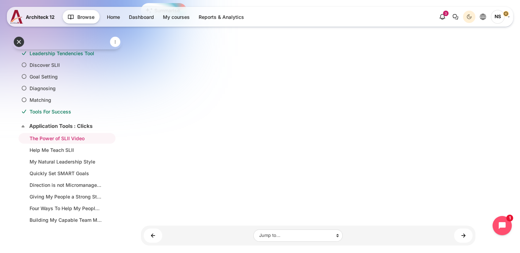
scroll to position [103, 0]
click at [462, 232] on link "Help Me Teach SLII ►" at bounding box center [463, 234] width 19 height 14
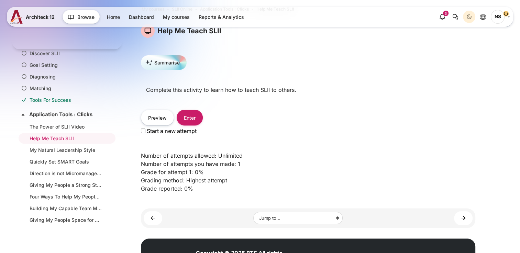
scroll to position [71, 0]
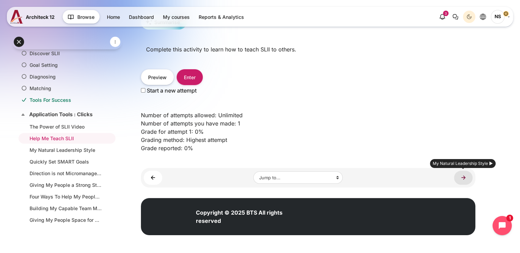
click at [463, 179] on link "My Natural Leadership Style ►" at bounding box center [463, 178] width 19 height 14
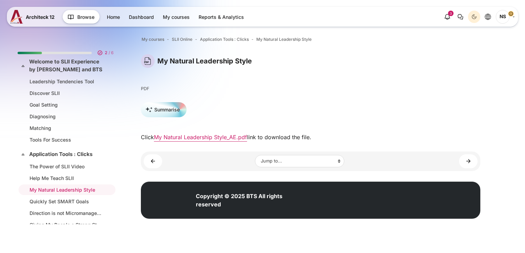
scroll to position [51, 0]
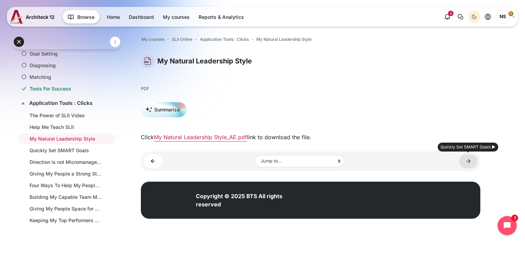
click at [473, 159] on link "Quickly Set SMART Goals ►" at bounding box center [468, 162] width 19 height 14
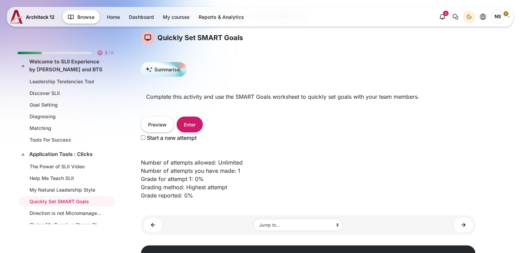
scroll to position [71, 0]
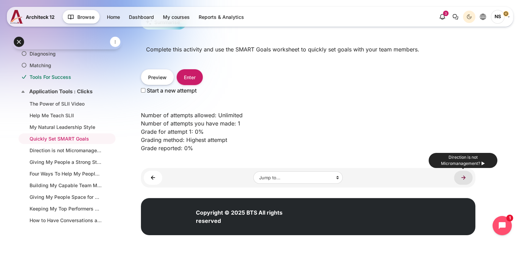
click at [465, 181] on link "Direction is not Micromanagement? ►" at bounding box center [463, 178] width 19 height 14
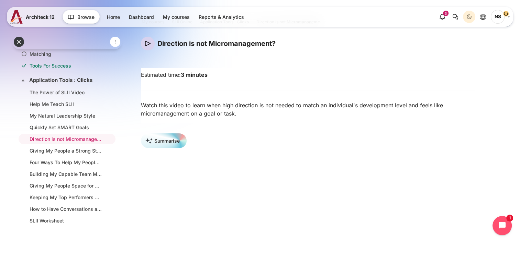
scroll to position [155, 0]
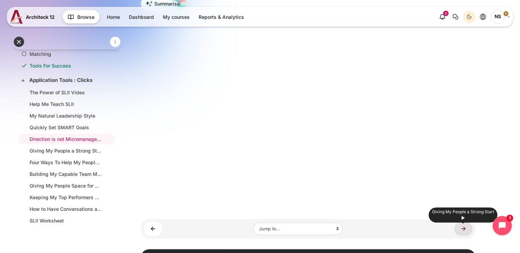
click at [467, 236] on link "Giving My People a Strong Start ►" at bounding box center [463, 229] width 19 height 14
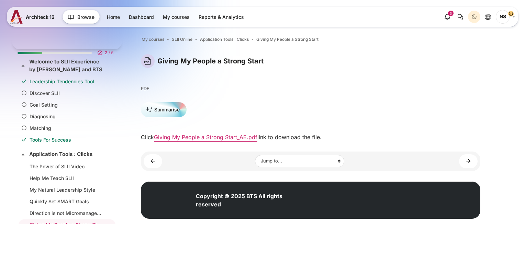
scroll to position [77, 0]
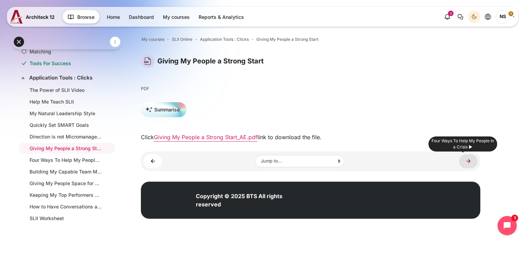
click at [468, 164] on link "Four Ways To Help My People In a Crisis ►" at bounding box center [468, 162] width 19 height 14
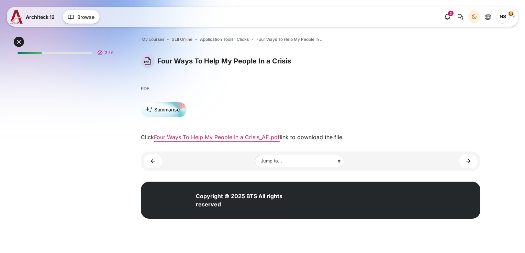
scroll to position [77, 0]
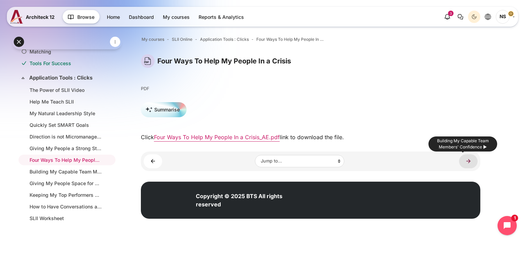
click at [474, 163] on link "Building My Capable Team Members' Confidence ►" at bounding box center [468, 162] width 19 height 14
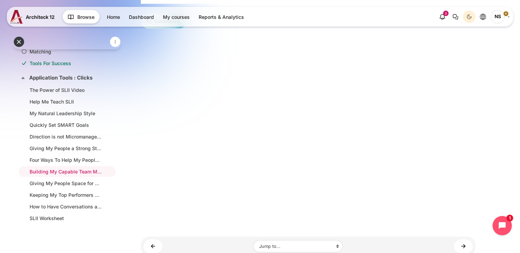
scroll to position [210, 0]
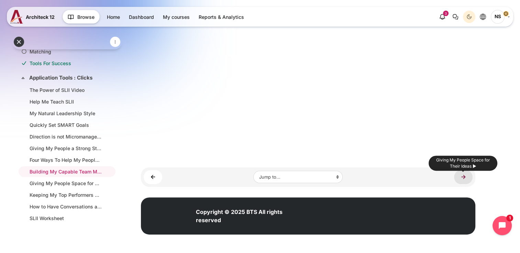
click at [465, 180] on link "Giving My People Space for Their Ideas ►" at bounding box center [463, 177] width 19 height 14
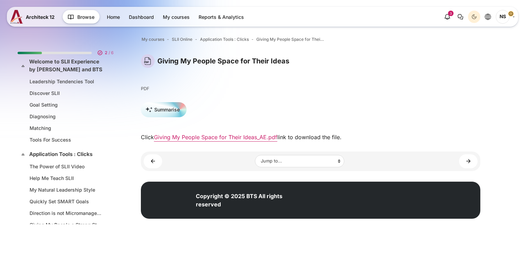
scroll to position [77, 0]
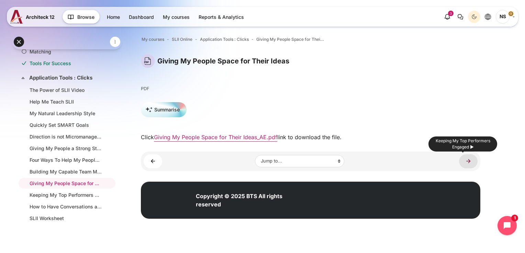
click at [467, 161] on link "Keeping My Top Performers Engaged ►" at bounding box center [468, 162] width 19 height 14
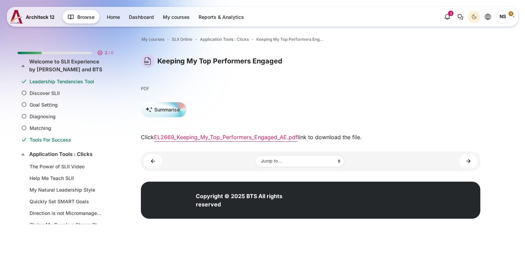
scroll to position [77, 0]
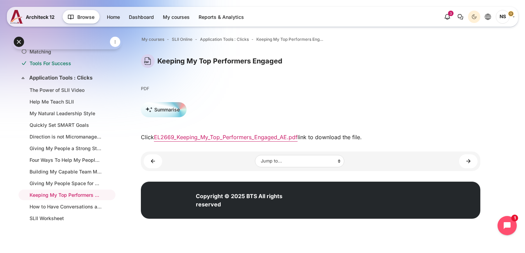
click at [467, 161] on link "How to Have Conversations about Goals ►" at bounding box center [468, 162] width 19 height 14
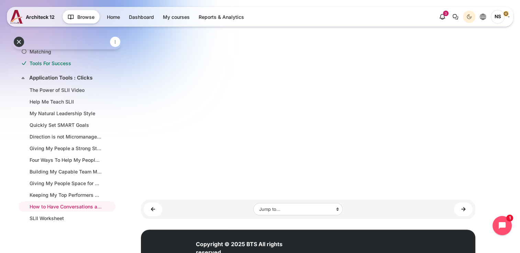
scroll to position [210, 0]
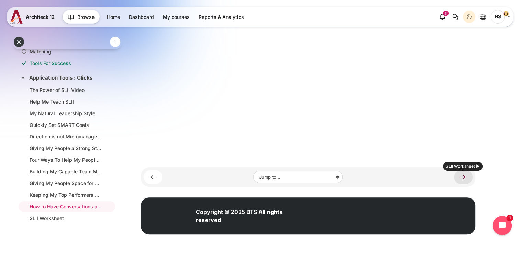
click at [462, 170] on link "SLII Worksheet ►" at bounding box center [463, 177] width 19 height 14
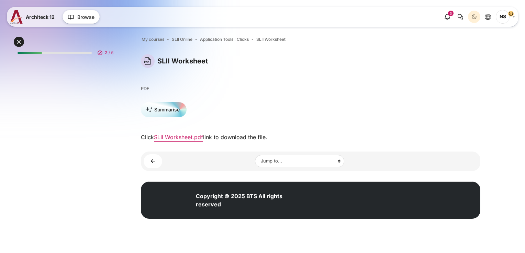
scroll to position [77, 0]
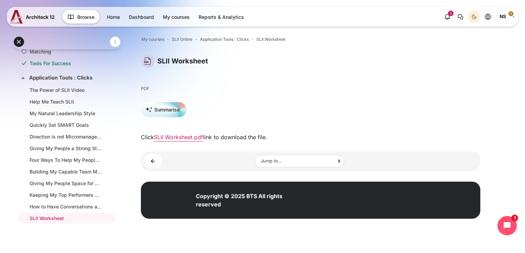
click at [500, 161] on div "Open course index My courses SLII Online Application Tools : Clicks SLII Worksh…" at bounding box center [310, 129] width 429 height 218
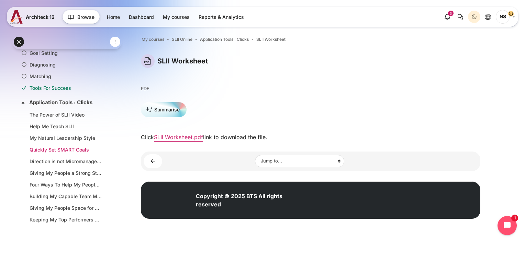
scroll to position [0, 0]
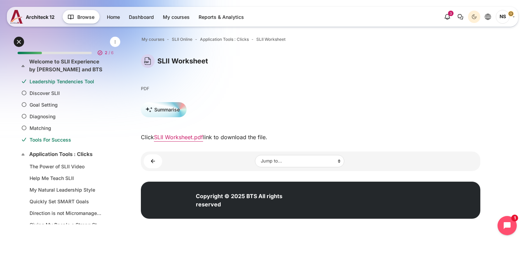
click at [85, 52] on div at bounding box center [55, 53] width 74 height 2
click at [49, 101] on link "Goal Setting" at bounding box center [66, 104] width 72 height 7
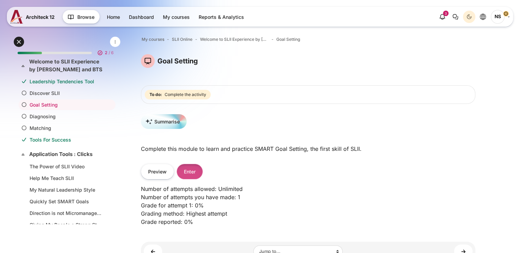
click at [199, 170] on button "Enter" at bounding box center [190, 171] width 26 height 15
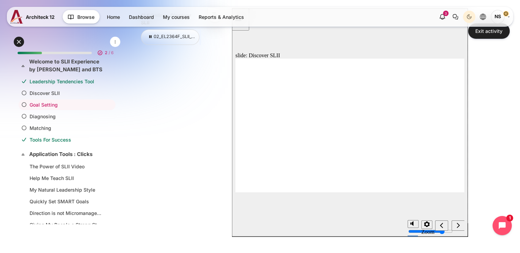
scroll to position [137, 0]
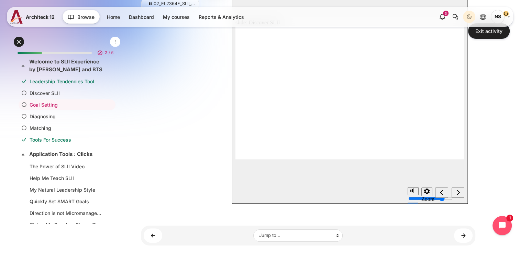
click at [458, 193] on icon "next" at bounding box center [457, 192] width 3 height 5
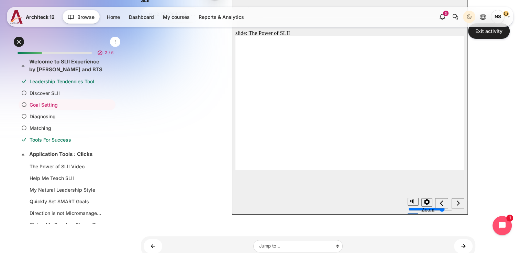
click at [459, 205] on icon "next" at bounding box center [457, 204] width 3 height 6
click at [457, 203] on icon "next" at bounding box center [457, 203] width 3 height 5
click at [456, 204] on icon "next" at bounding box center [457, 204] width 3 height 6
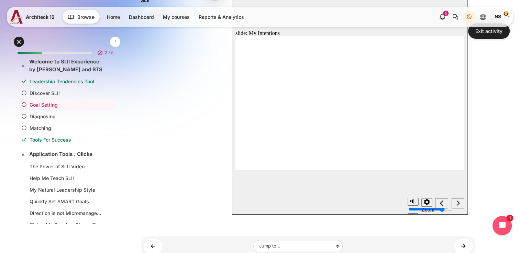
click at [462, 205] on div "next" at bounding box center [458, 204] width 8 height 7
click at [456, 205] on div "next" at bounding box center [458, 204] width 8 height 7
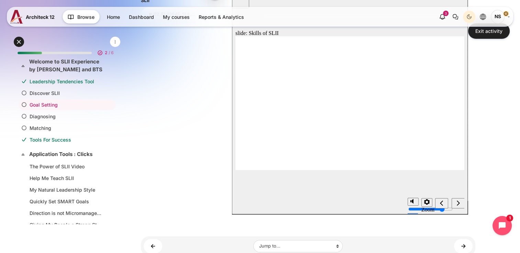
scroll to position [0, 0]
click at [458, 203] on icon "next" at bounding box center [457, 203] width 3 height 5
drag, startPoint x: 290, startPoint y: 70, endPoint x: 316, endPoint y: 69, distance: 26.1
click at [457, 205] on icon "next" at bounding box center [457, 204] width 3 height 6
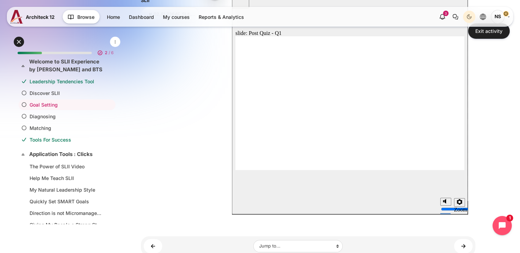
radio input "true"
click at [460, 202] on div "next" at bounding box center [458, 204] width 8 height 7
click at [458, 206] on icon "next" at bounding box center [457, 204] width 3 height 6
click at [179, 160] on div "SLII Online - Discover SLII 02_EL2364F_SLII_ONL_Discover_V092024_AE < << < ^ > …" at bounding box center [308, 103] width 334 height 234
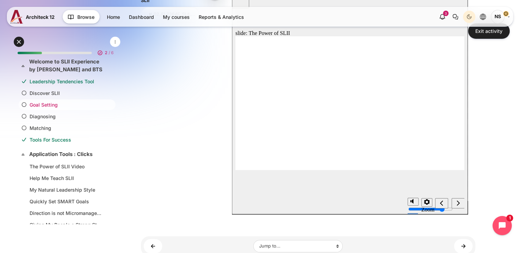
click at [65, 104] on link "Goal Setting" at bounding box center [66, 104] width 72 height 7
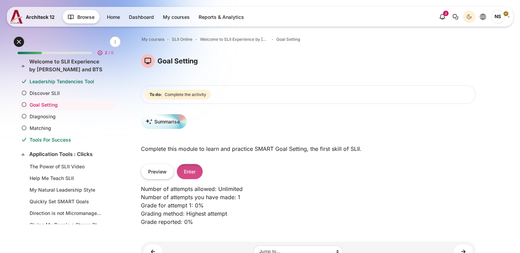
click at [188, 172] on button "Enter" at bounding box center [190, 171] width 26 height 15
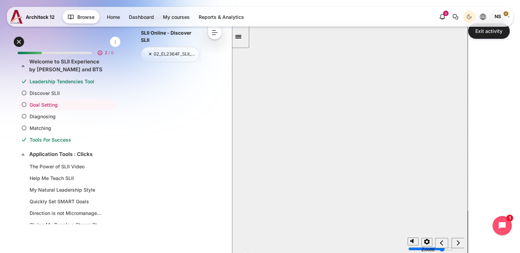
scroll to position [103, 0]
click at [258, 242] on button "Resume" at bounding box center [245, 246] width 26 height 8
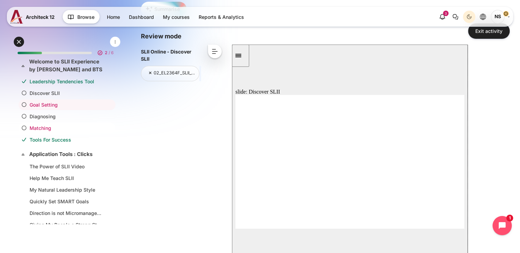
scroll to position [69, 0]
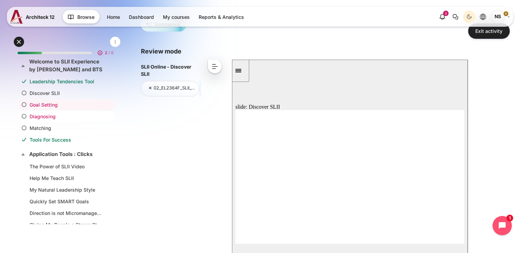
click at [76, 113] on link "Diagnosing" at bounding box center [66, 116] width 72 height 7
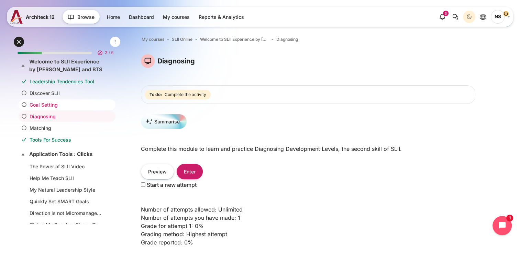
click at [67, 104] on link "Goal Setting" at bounding box center [66, 104] width 72 height 7
click at [191, 174] on button "Enter" at bounding box center [190, 171] width 26 height 15
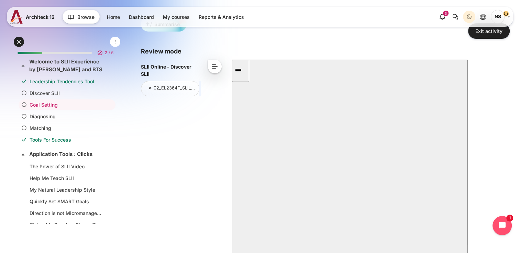
scroll to position [103, 0]
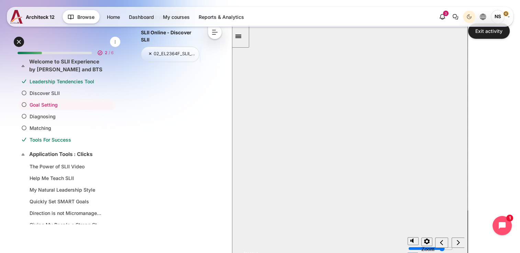
click at [258, 242] on button "Resume" at bounding box center [245, 246] width 26 height 8
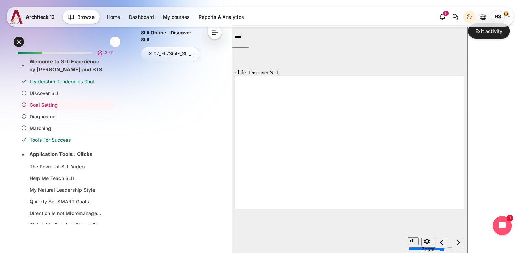
scroll to position [212, 0]
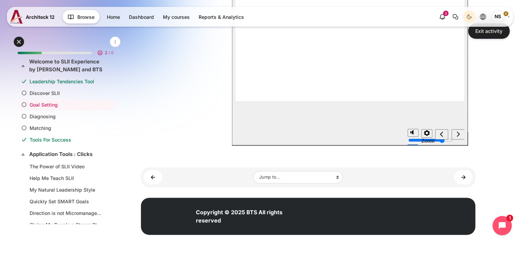
click at [458, 136] on icon "next" at bounding box center [457, 134] width 3 height 5
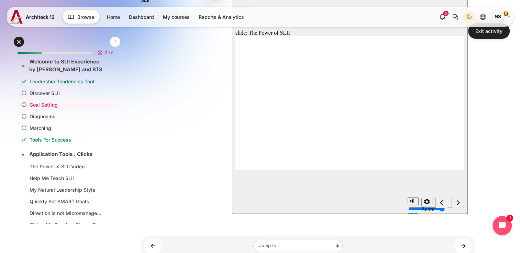
scroll to position [143, 0]
click at [459, 202] on icon "next" at bounding box center [457, 203] width 3 height 6
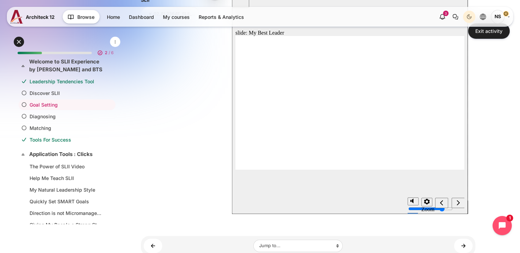
click at [459, 202] on icon "next" at bounding box center [457, 203] width 3 height 6
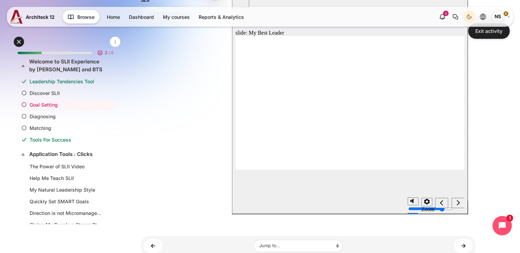
click at [459, 202] on icon "next" at bounding box center [457, 203] width 3 height 6
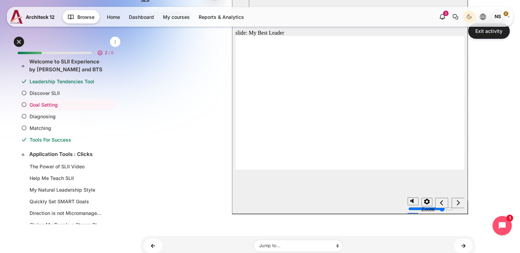
click at [459, 202] on icon "next" at bounding box center [457, 203] width 3 height 6
click at [85, 128] on link "Matching" at bounding box center [66, 128] width 72 height 7
